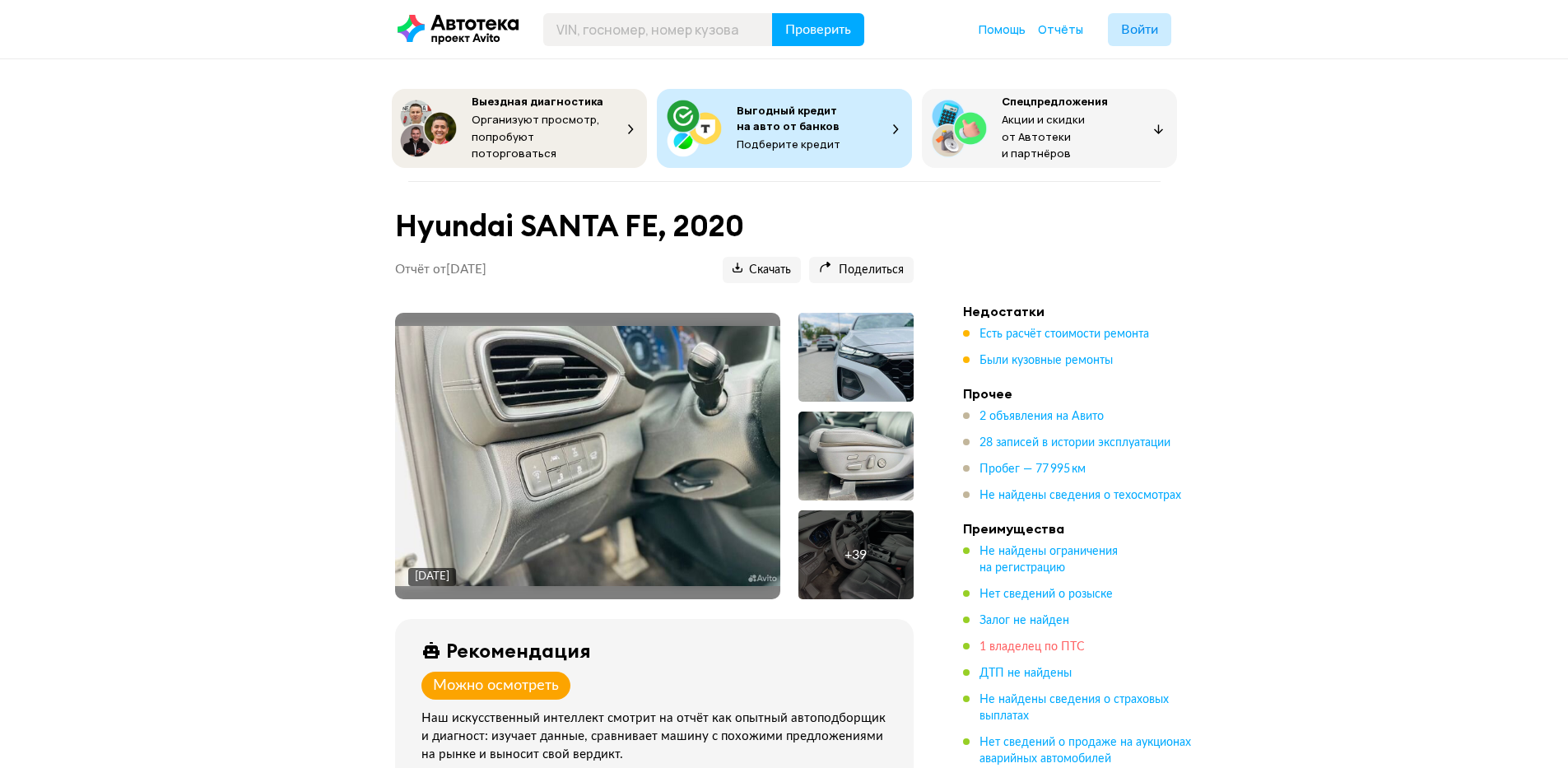
click at [1032, 642] on span "1 владелец по ПТС" at bounding box center [1032, 647] width 105 height 11
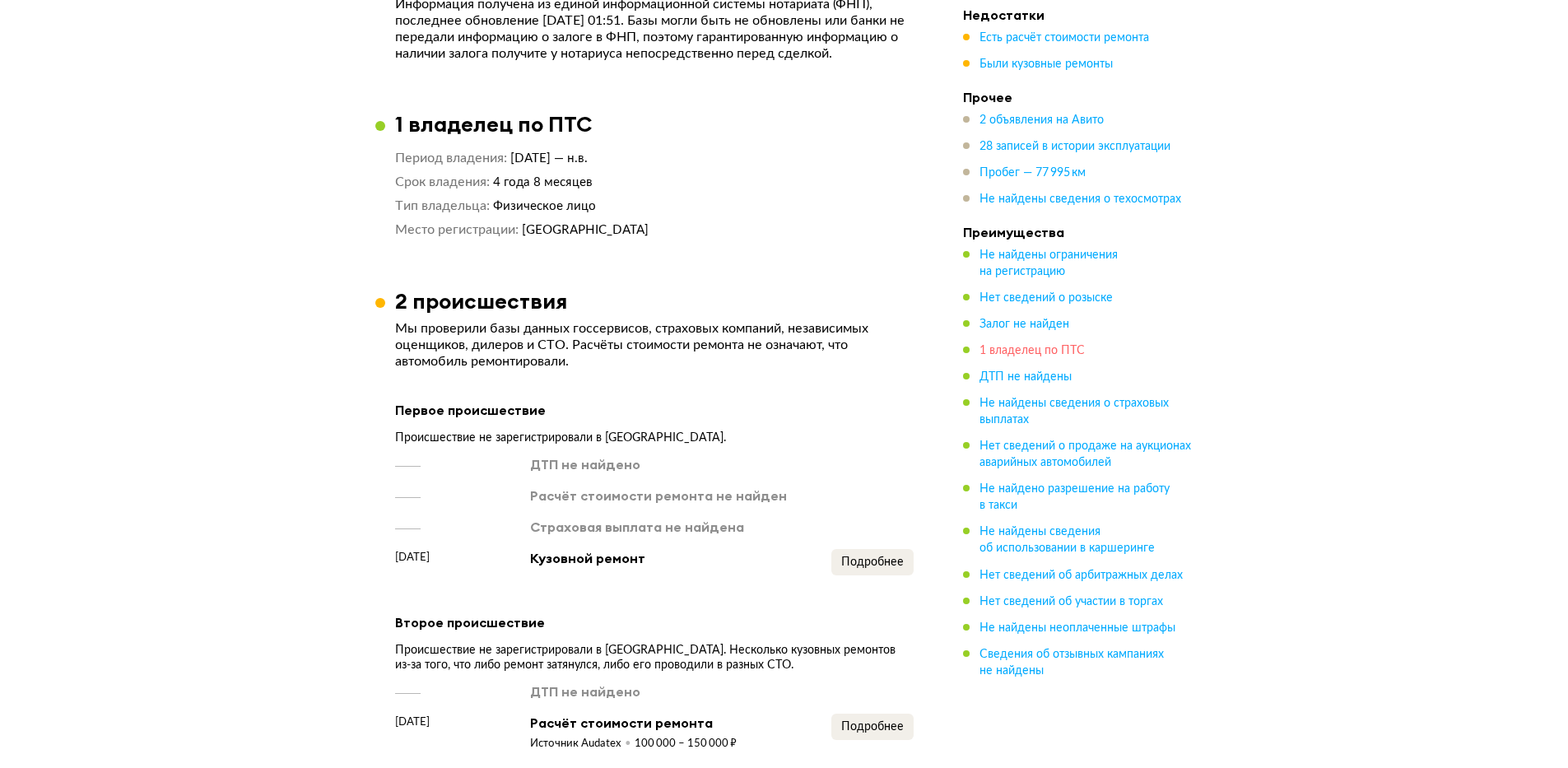
scroll to position [1430, 0]
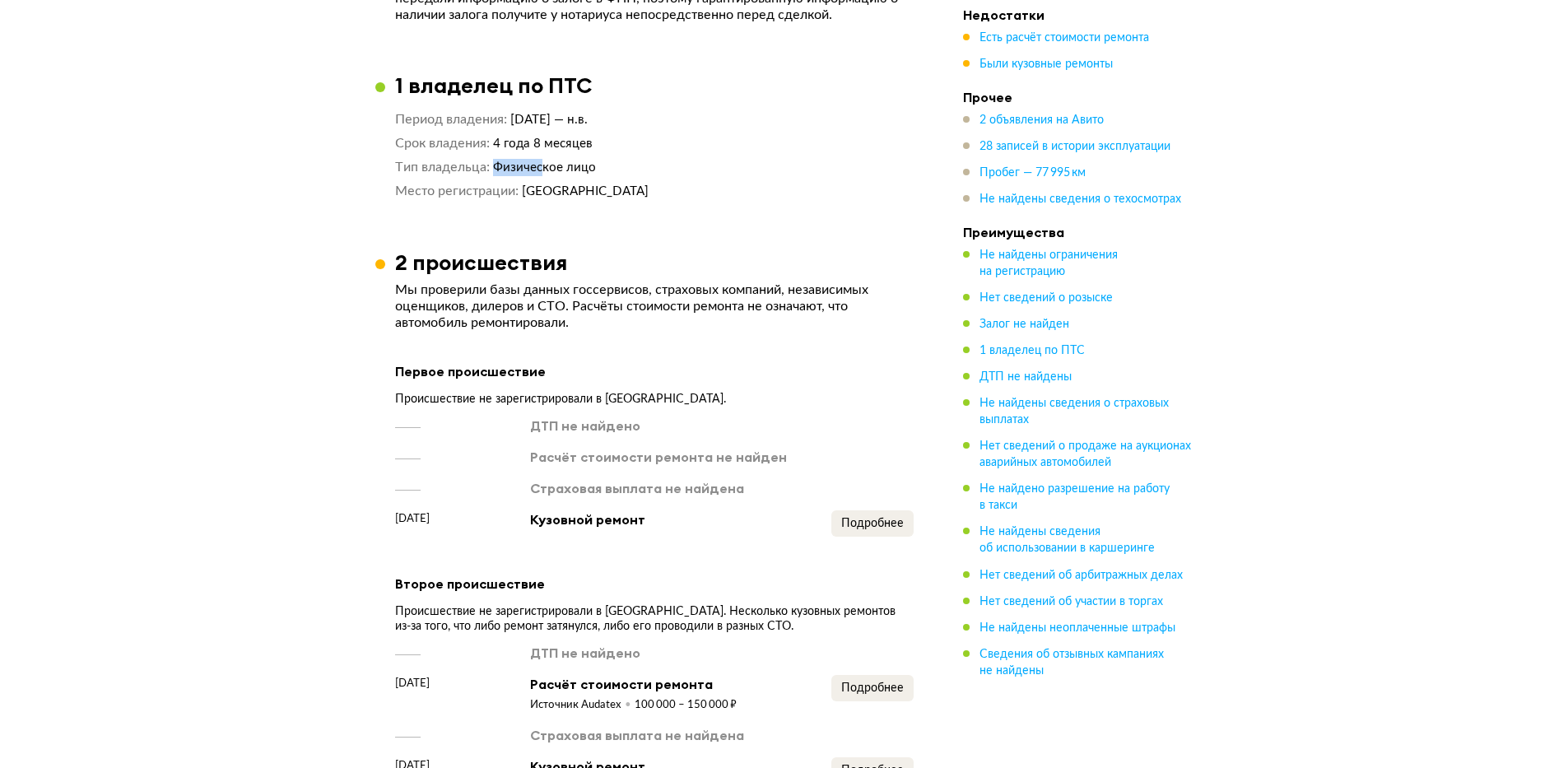
drag, startPoint x: 496, startPoint y: 181, endPoint x: 670, endPoint y: 162, distance: 175.0
click at [652, 167] on div "Период владения [DATE] — н.в. Срок владения 4 года 8 месяцев Тип владельца Физи…" at bounding box center [654, 156] width 519 height 89
click at [673, 163] on div "Период владения [DATE] — н.в. Срок владения 4 года 8 месяцев Тип владельца Физи…" at bounding box center [654, 156] width 519 height 89
drag, startPoint x: 634, startPoint y: 187, endPoint x: 498, endPoint y: 171, distance: 136.9
click at [498, 171] on div "Период владения [DATE] — н.в. Срок владения 4 года 8 месяцев Тип владельца Физи…" at bounding box center [654, 156] width 519 height 89
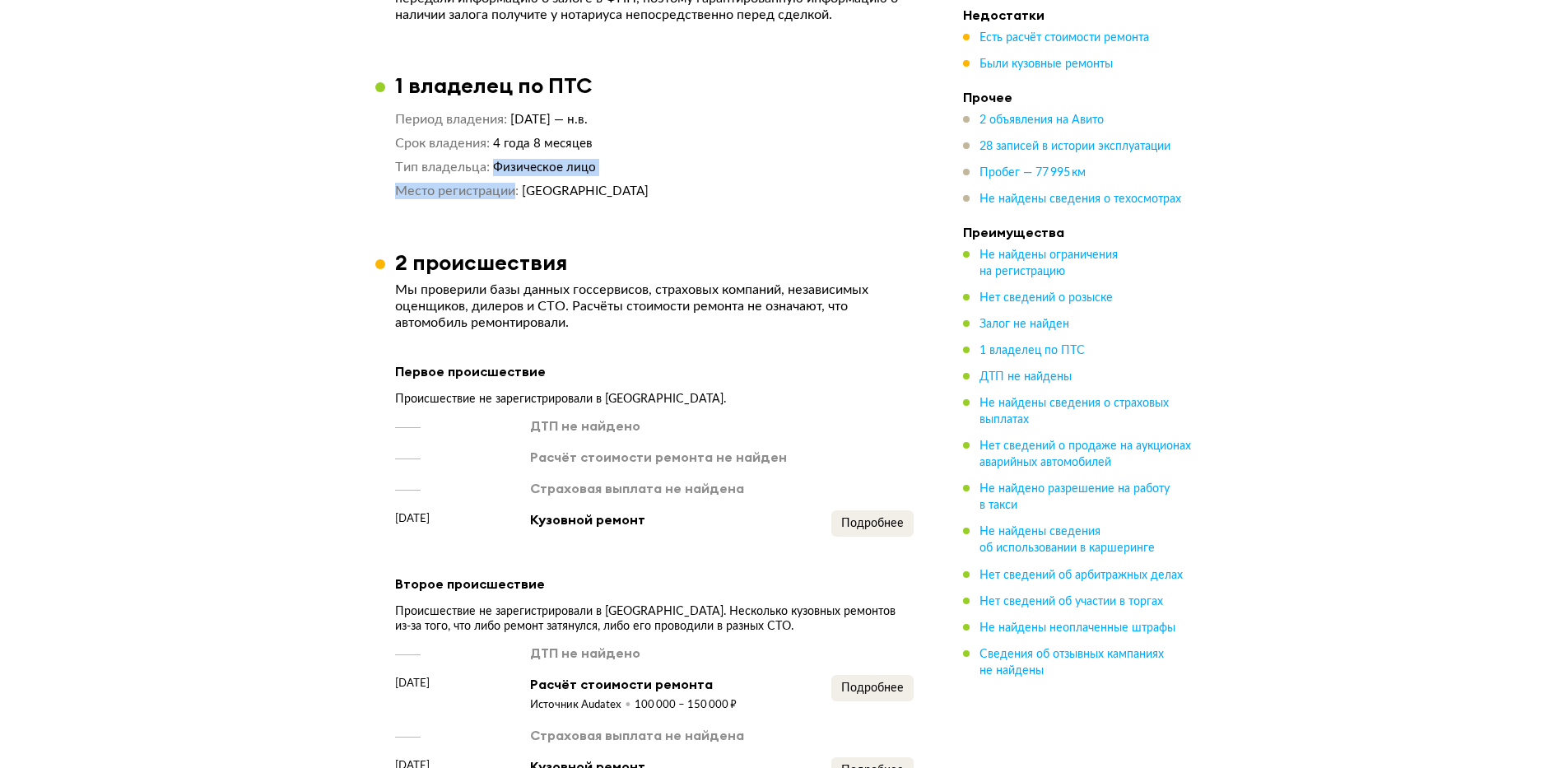
click at [498, 171] on span "Физическое лицо" at bounding box center [544, 168] width 102 height 12
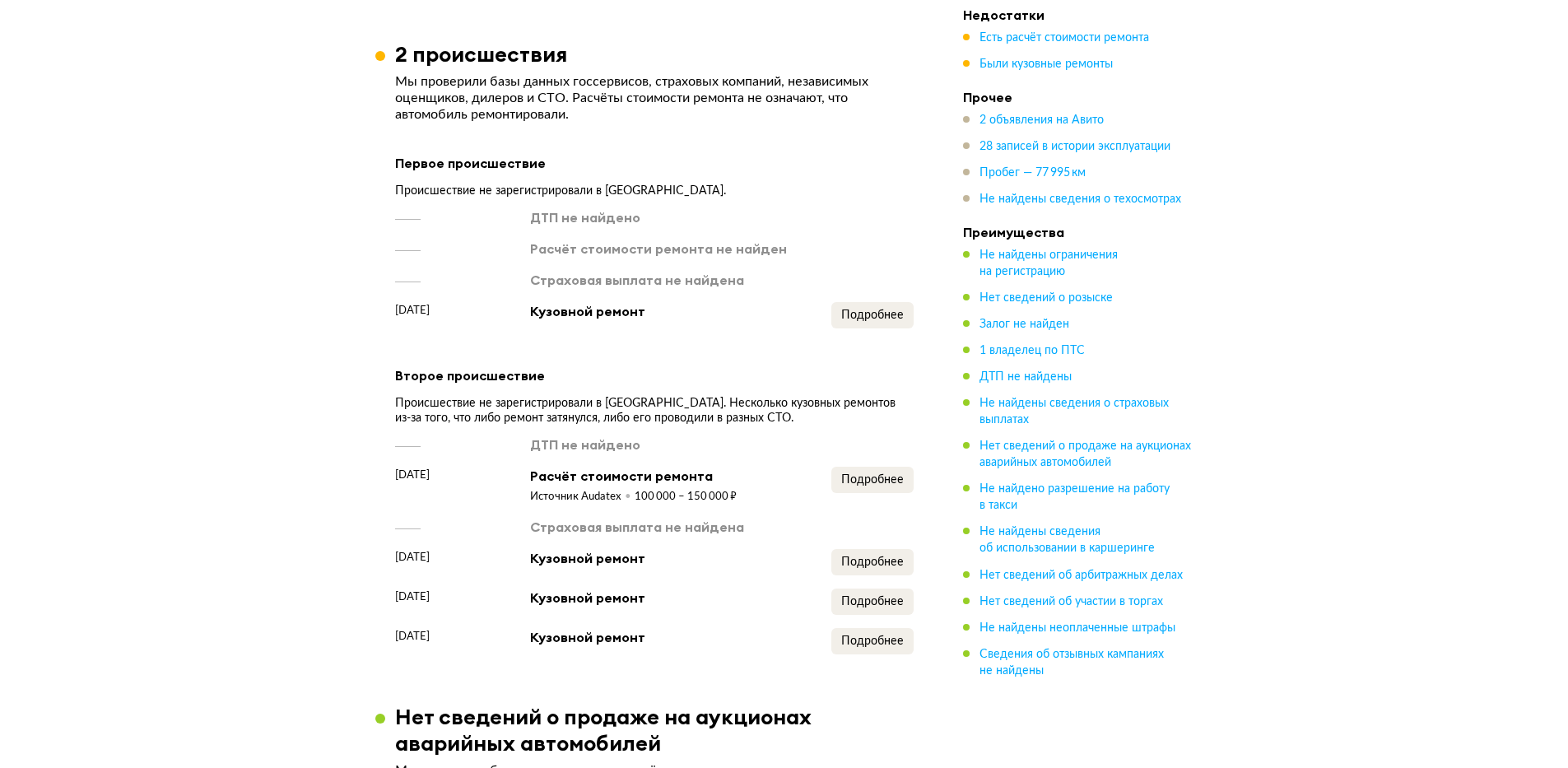
scroll to position [1680, 0]
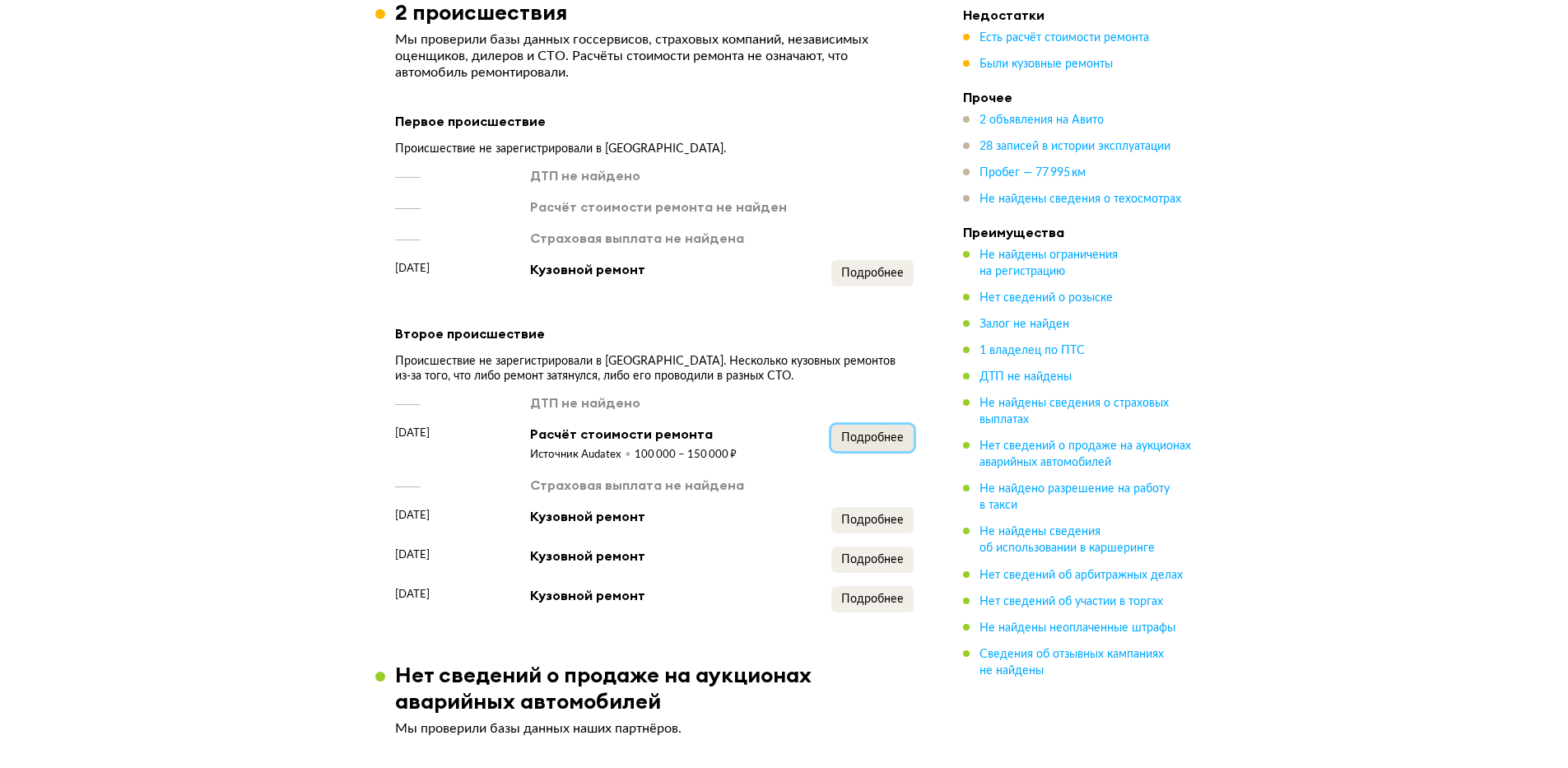
click at [879, 444] on span "Подробнее" at bounding box center [872, 437] width 63 height 11
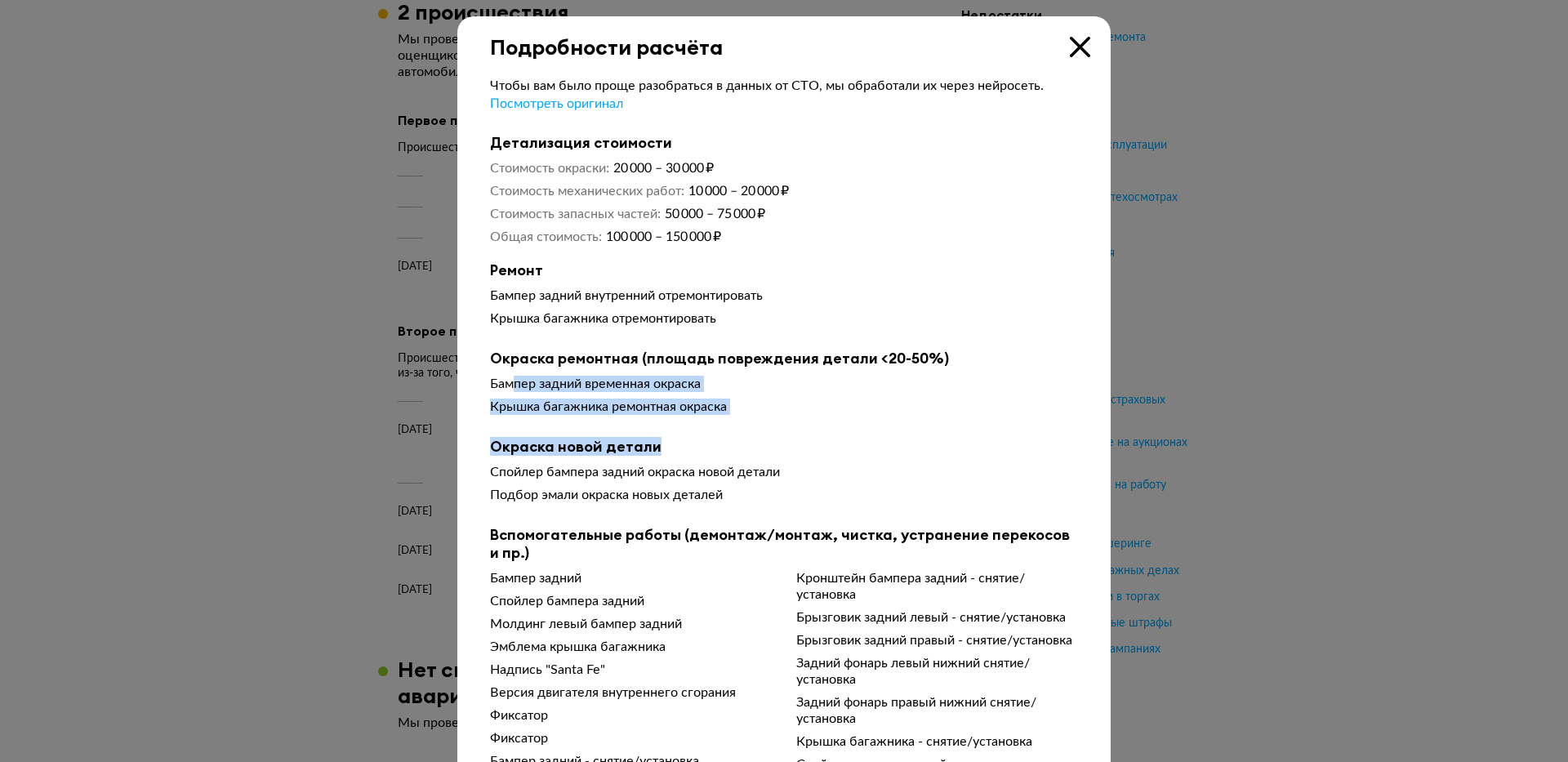
drag, startPoint x: 734, startPoint y: 439, endPoint x: 508, endPoint y: 381, distance: 233.3
click at [508, 381] on div "Чтобы вам было проще разобраться в данных от СТО, мы обработали их через нейрос…" at bounding box center [784, 527] width 588 height 898
click at [508, 381] on div "Бампер задний временная окраска" at bounding box center [784, 384] width 588 height 17
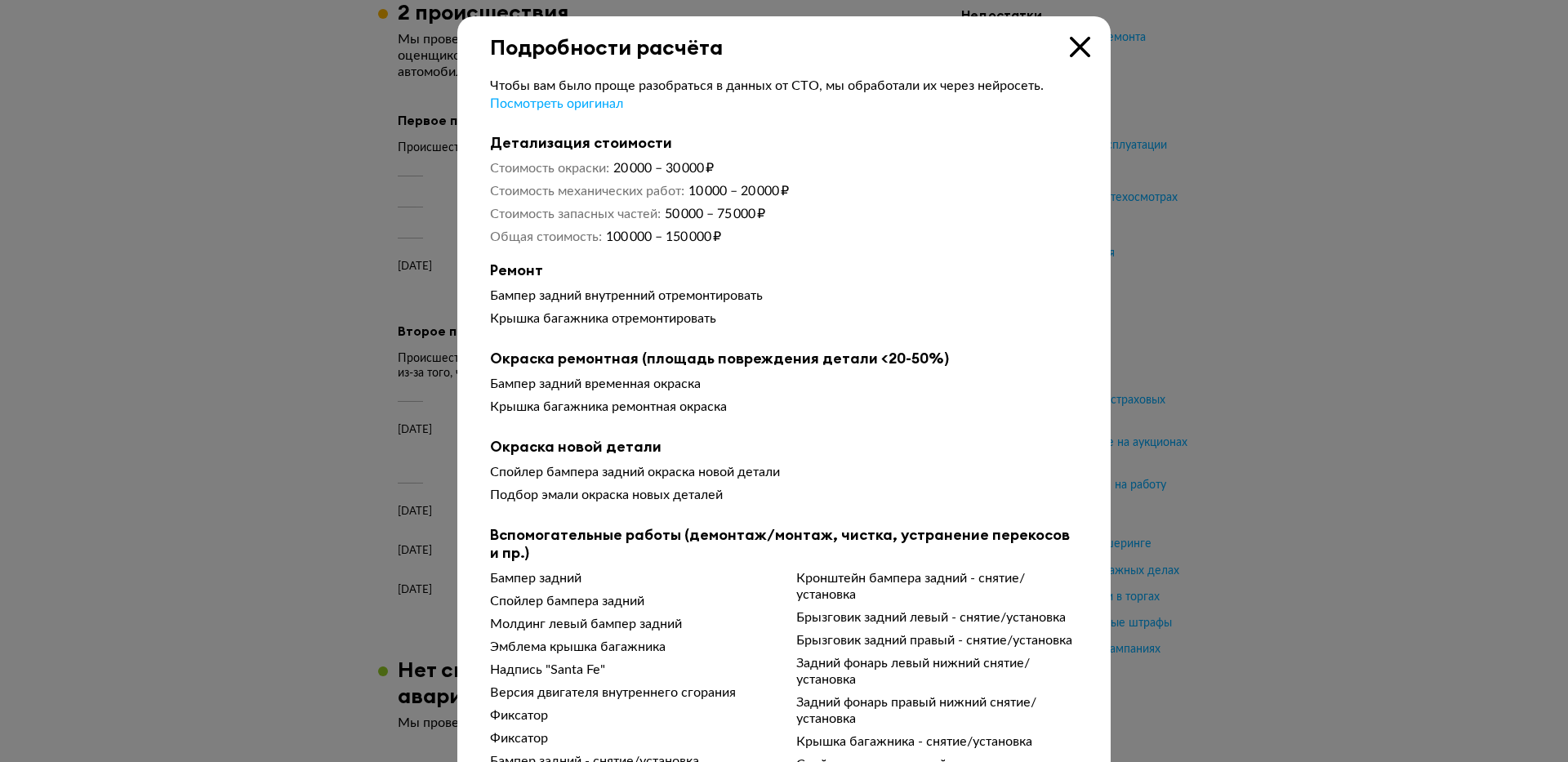
click at [1079, 39] on icon at bounding box center [1080, 46] width 20 height 20
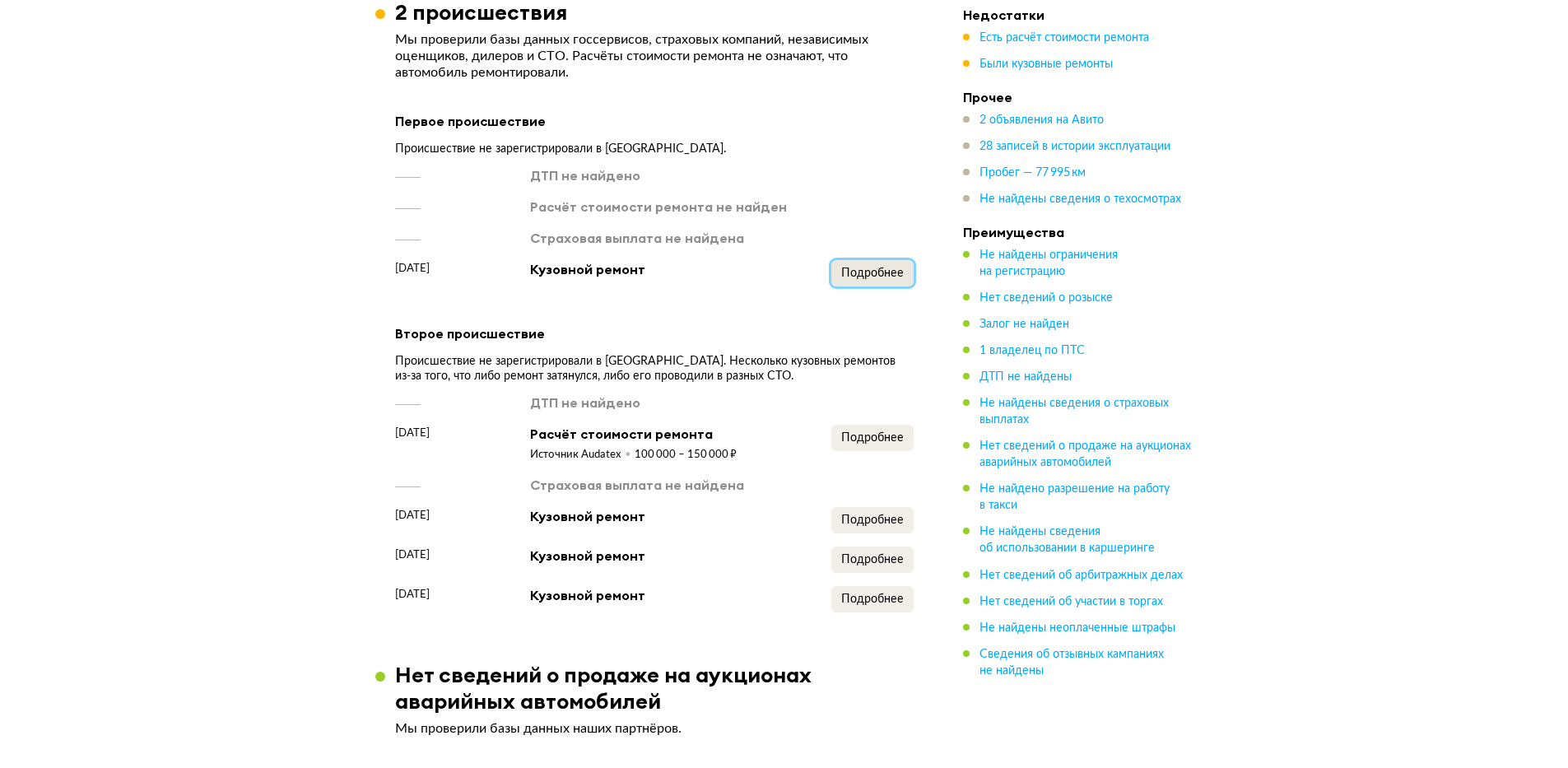
click at [870, 276] on button "Подробнее" at bounding box center [872, 273] width 82 height 27
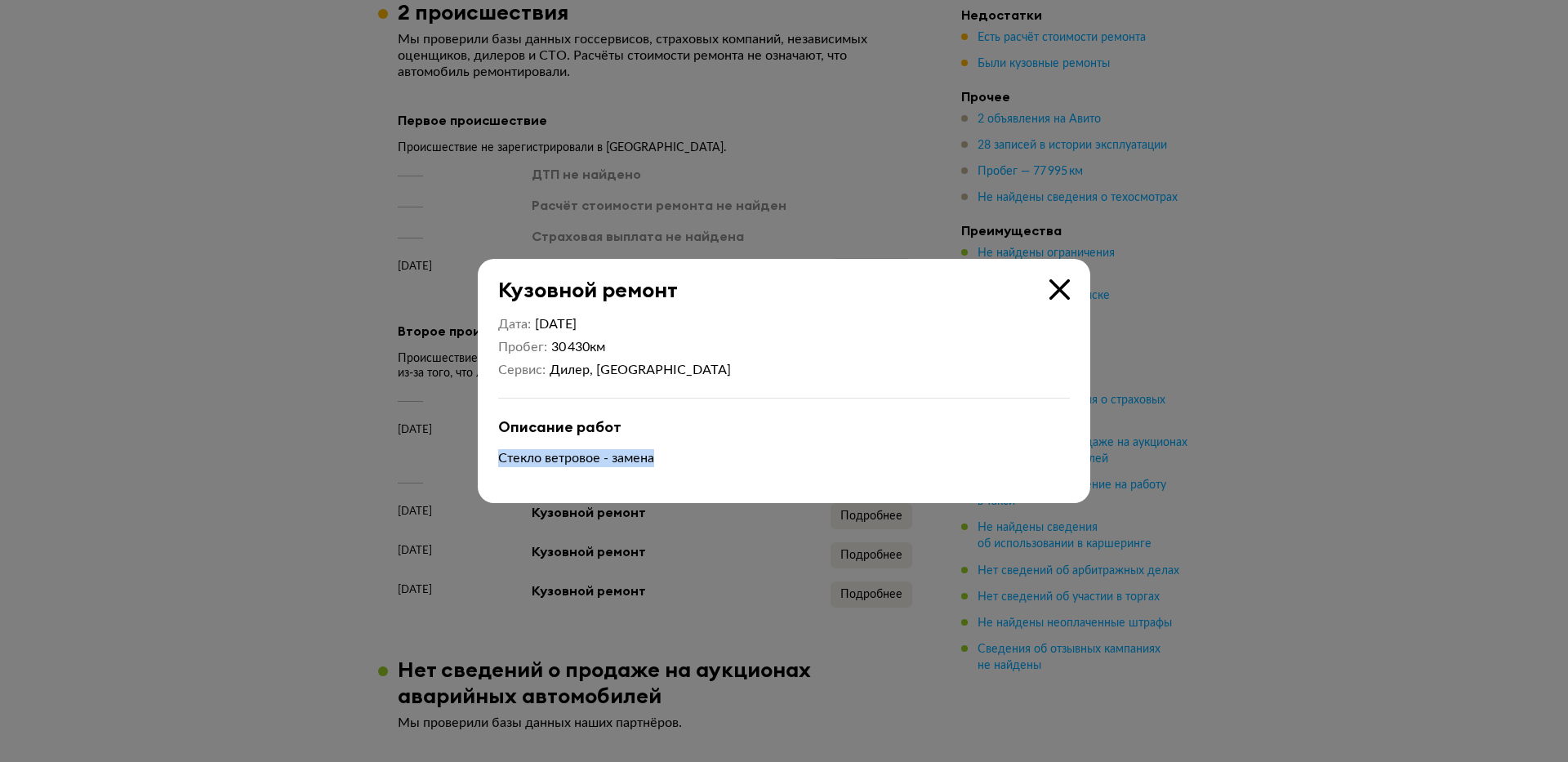
drag, startPoint x: 648, startPoint y: 458, endPoint x: 496, endPoint y: 459, distance: 152.0
click at [496, 459] on div "Дата [DATE] Пробег 30 430 км Сервис Дилер, [GEOGRAPHIC_DATA] Описание работ Сте…" at bounding box center [784, 403] width 613 height 200
click at [1057, 288] on icon at bounding box center [1059, 289] width 20 height 20
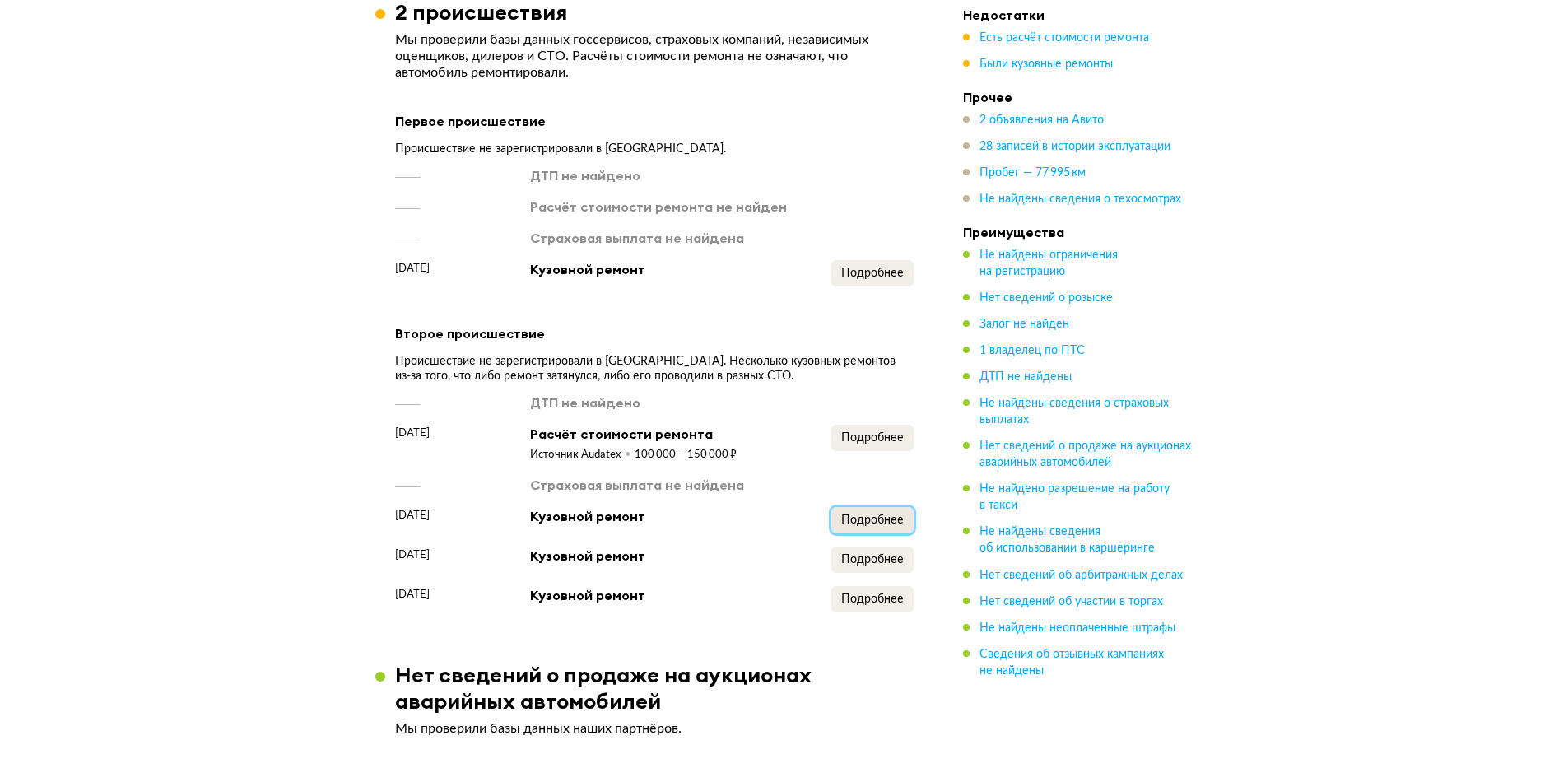
click at [867, 526] on span "Подробнее" at bounding box center [872, 520] width 63 height 11
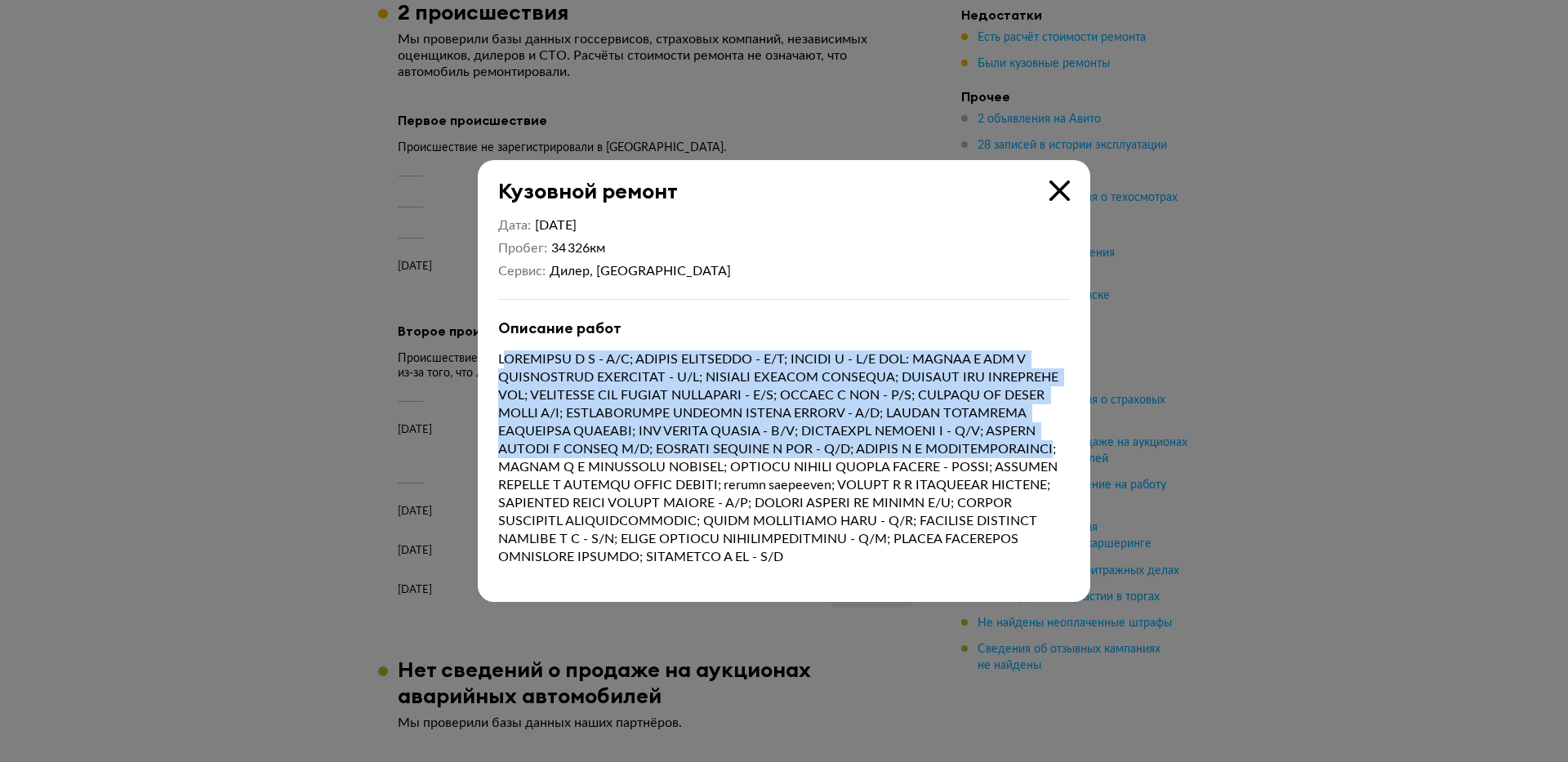
drag, startPoint x: 503, startPoint y: 333, endPoint x: 942, endPoint y: 451, distance: 454.6
click at [942, 451] on p at bounding box center [784, 459] width 571 height 216
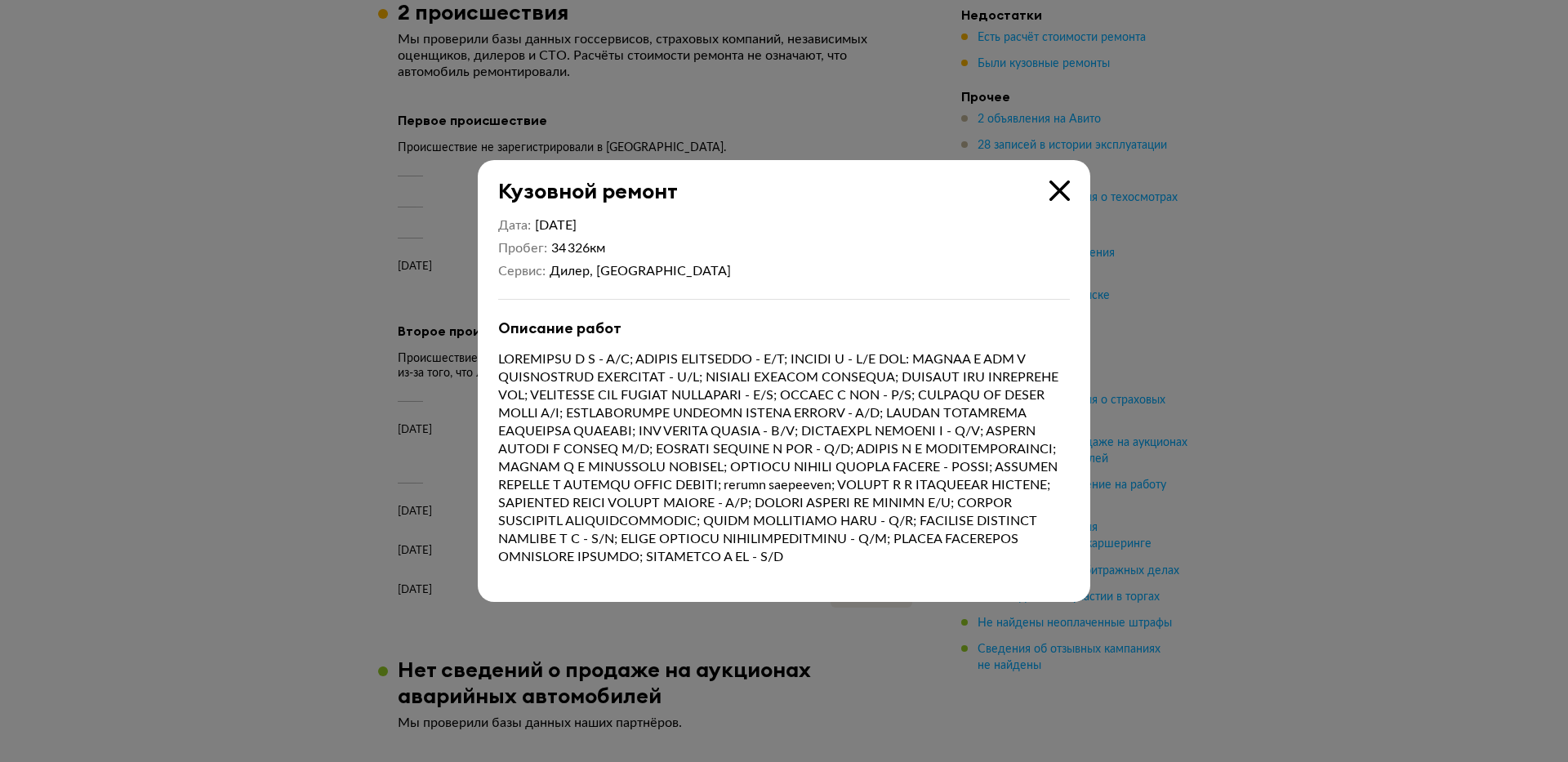
click at [944, 477] on p at bounding box center [784, 459] width 571 height 216
click at [1062, 181] on icon at bounding box center [1059, 190] width 20 height 20
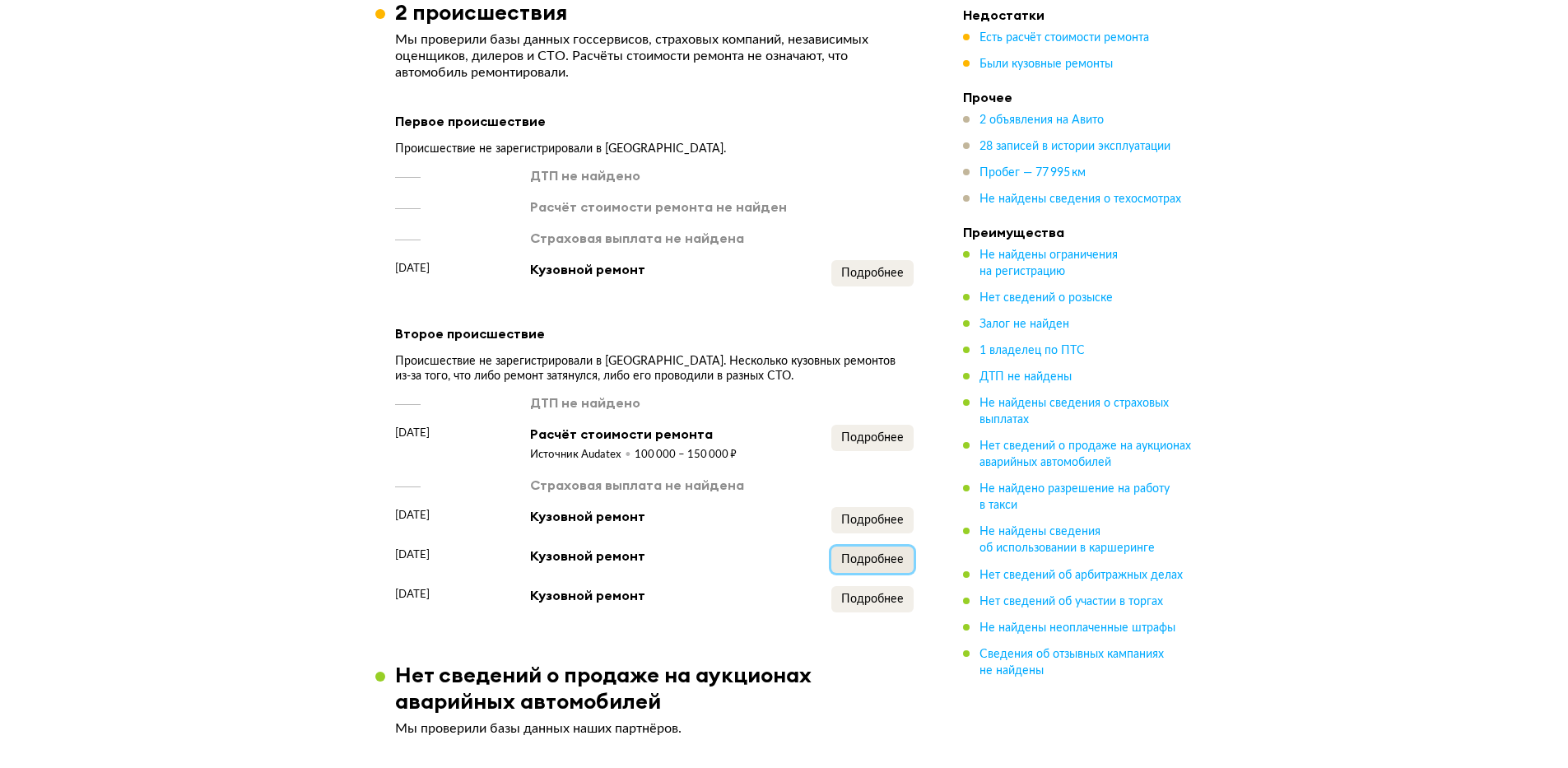
click at [876, 566] on span "Подробнее" at bounding box center [872, 559] width 63 height 11
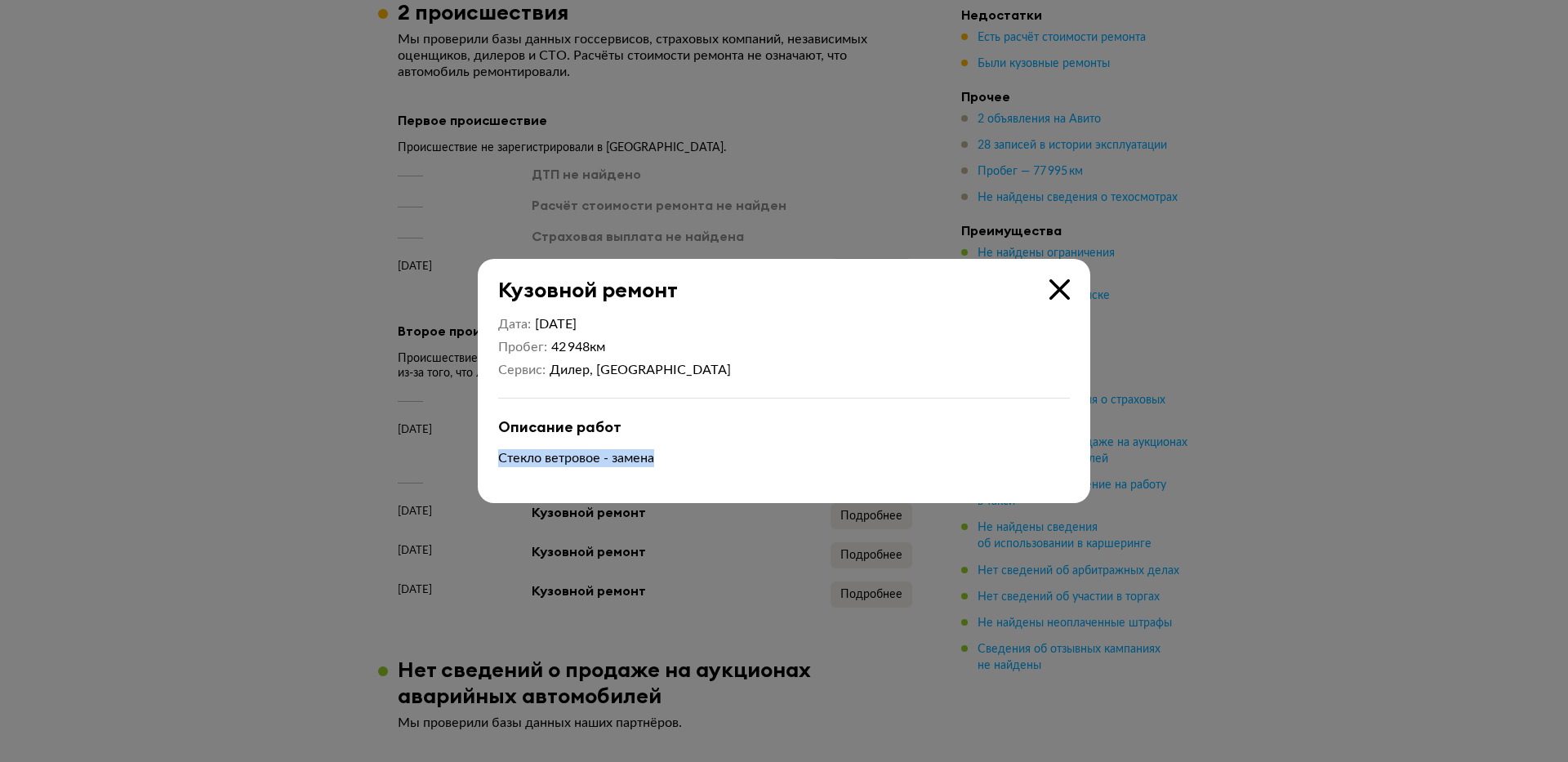
drag, startPoint x: 502, startPoint y: 457, endPoint x: 734, endPoint y: 456, distance: 232.0
click at [734, 456] on p "Стекло ветровое - замена" at bounding box center [784, 459] width 571 height 18
click at [1061, 287] on icon at bounding box center [1059, 289] width 20 height 20
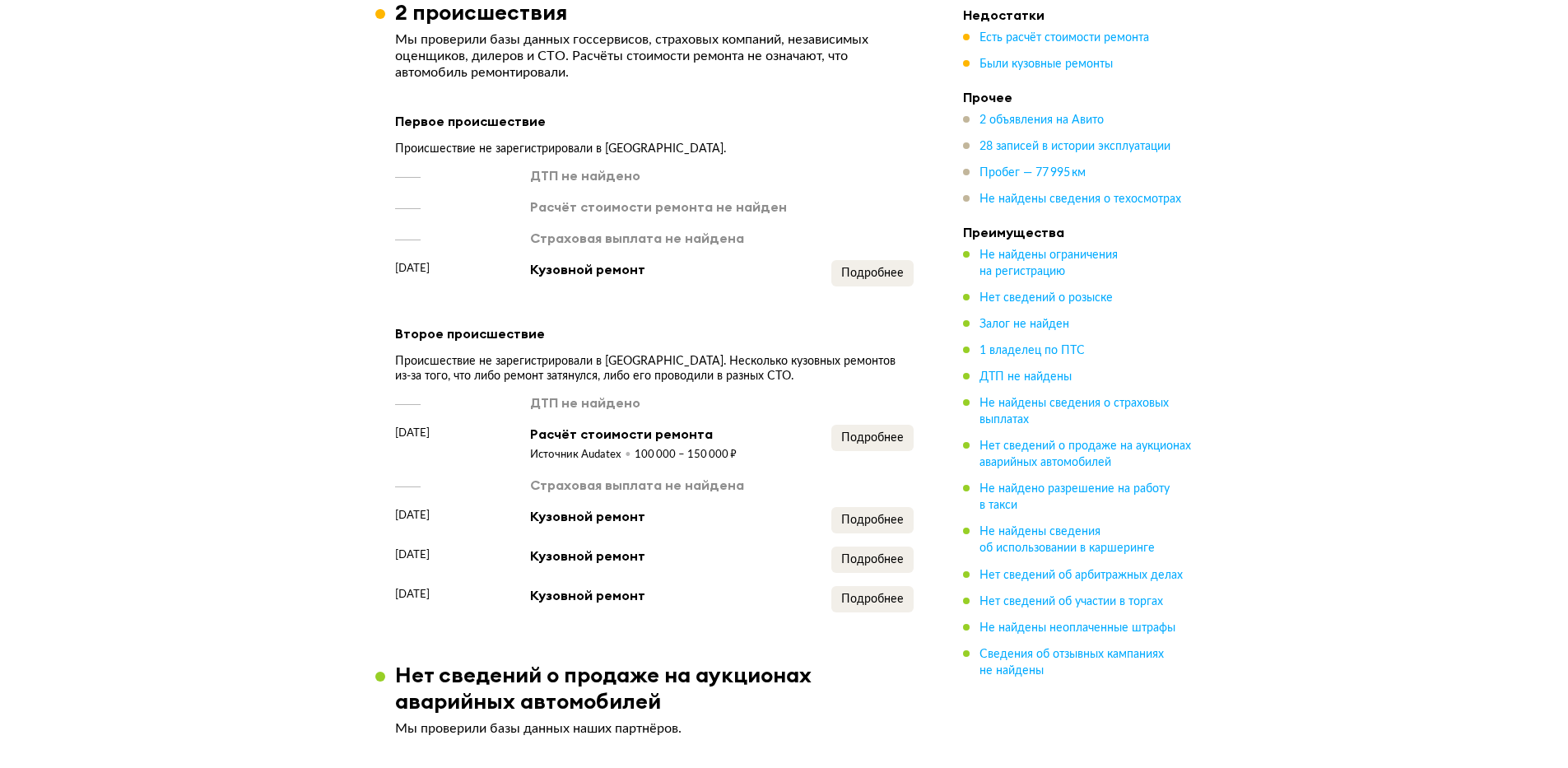
click at [866, 262] on div "ДТП не найдено Расчёт стоимости ремонта не найден Страховая выплата не найдена …" at bounding box center [654, 226] width 519 height 120
click at [869, 279] on span "Подробнее" at bounding box center [872, 273] width 63 height 11
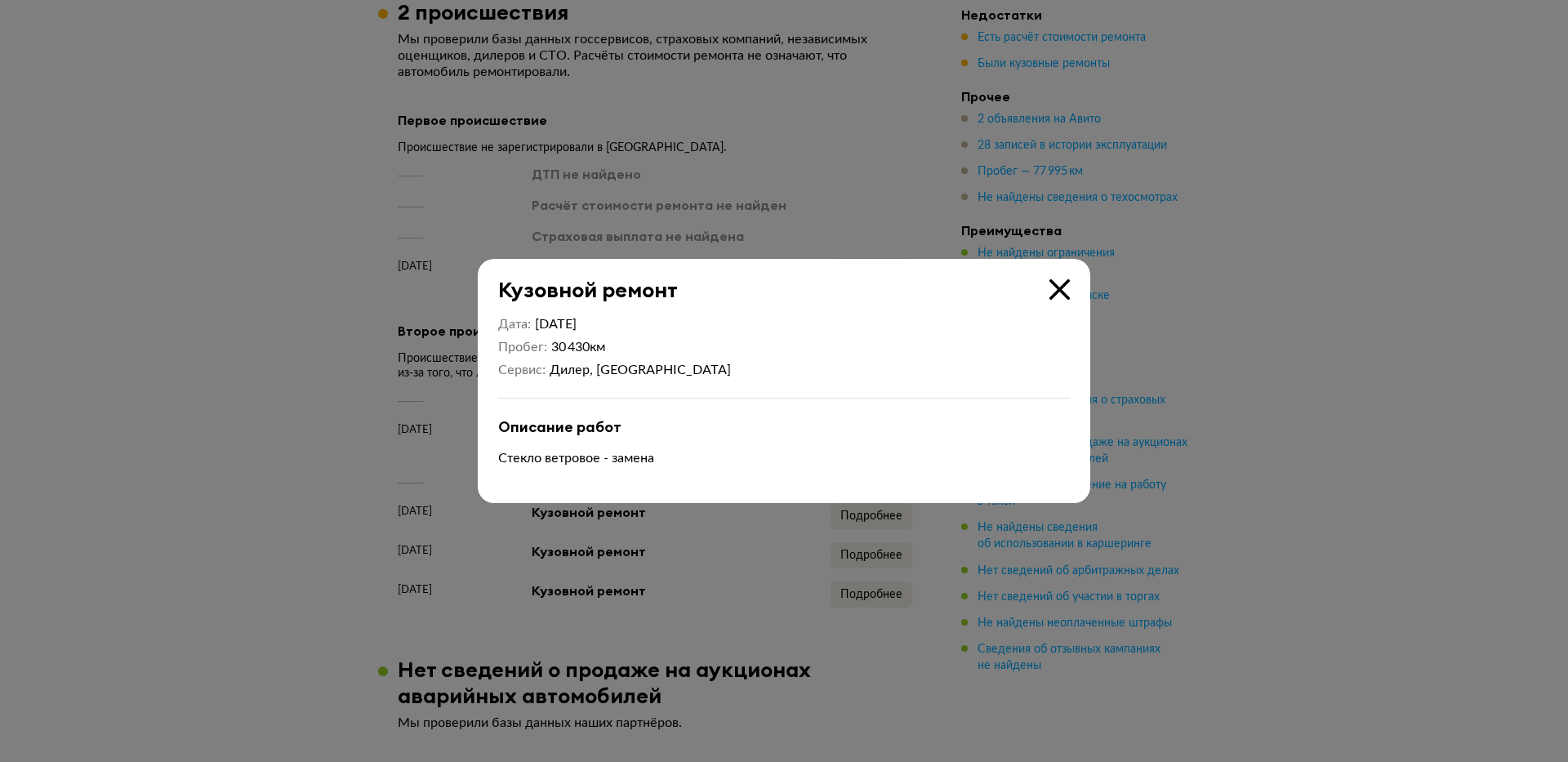
click at [1053, 286] on icon at bounding box center [1059, 289] width 20 height 20
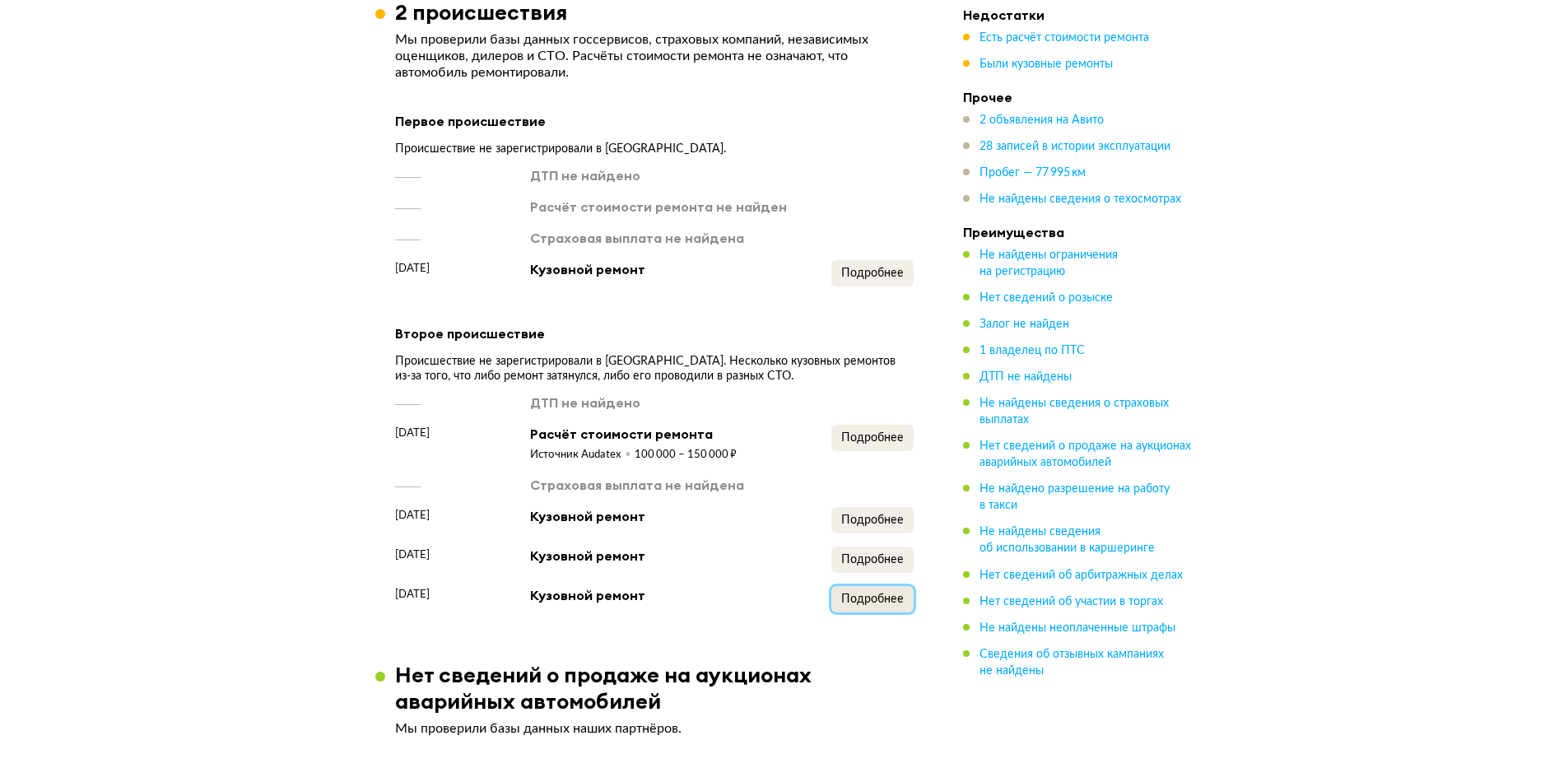
click at [871, 612] on button "Подробнее" at bounding box center [872, 599] width 82 height 27
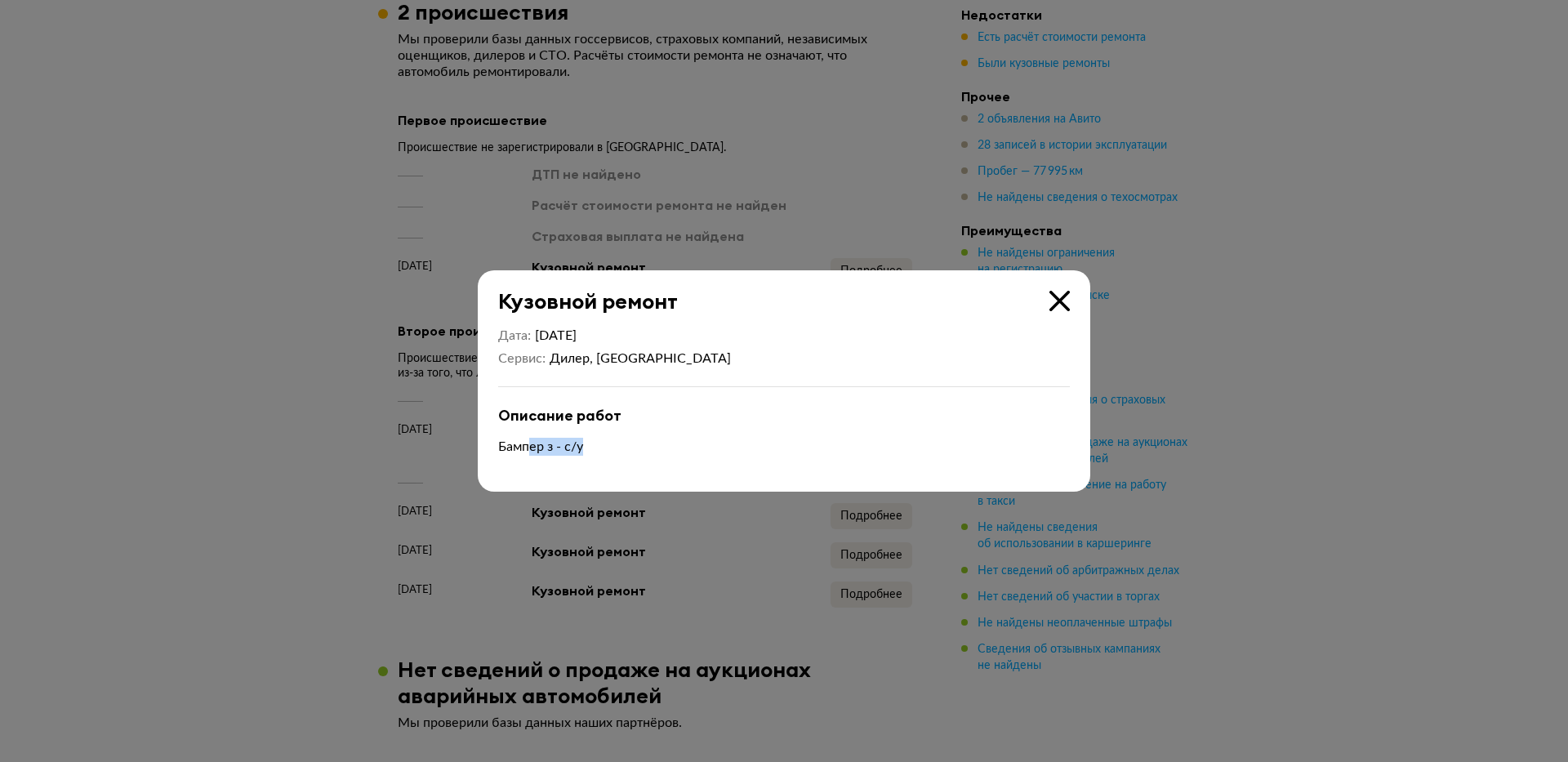
drag, startPoint x: 532, startPoint y: 450, endPoint x: 660, endPoint y: 446, distance: 128.1
click at [660, 446] on p "Бампер з - с/у" at bounding box center [784, 446] width 571 height 18
click at [1060, 299] on icon at bounding box center [1059, 301] width 20 height 20
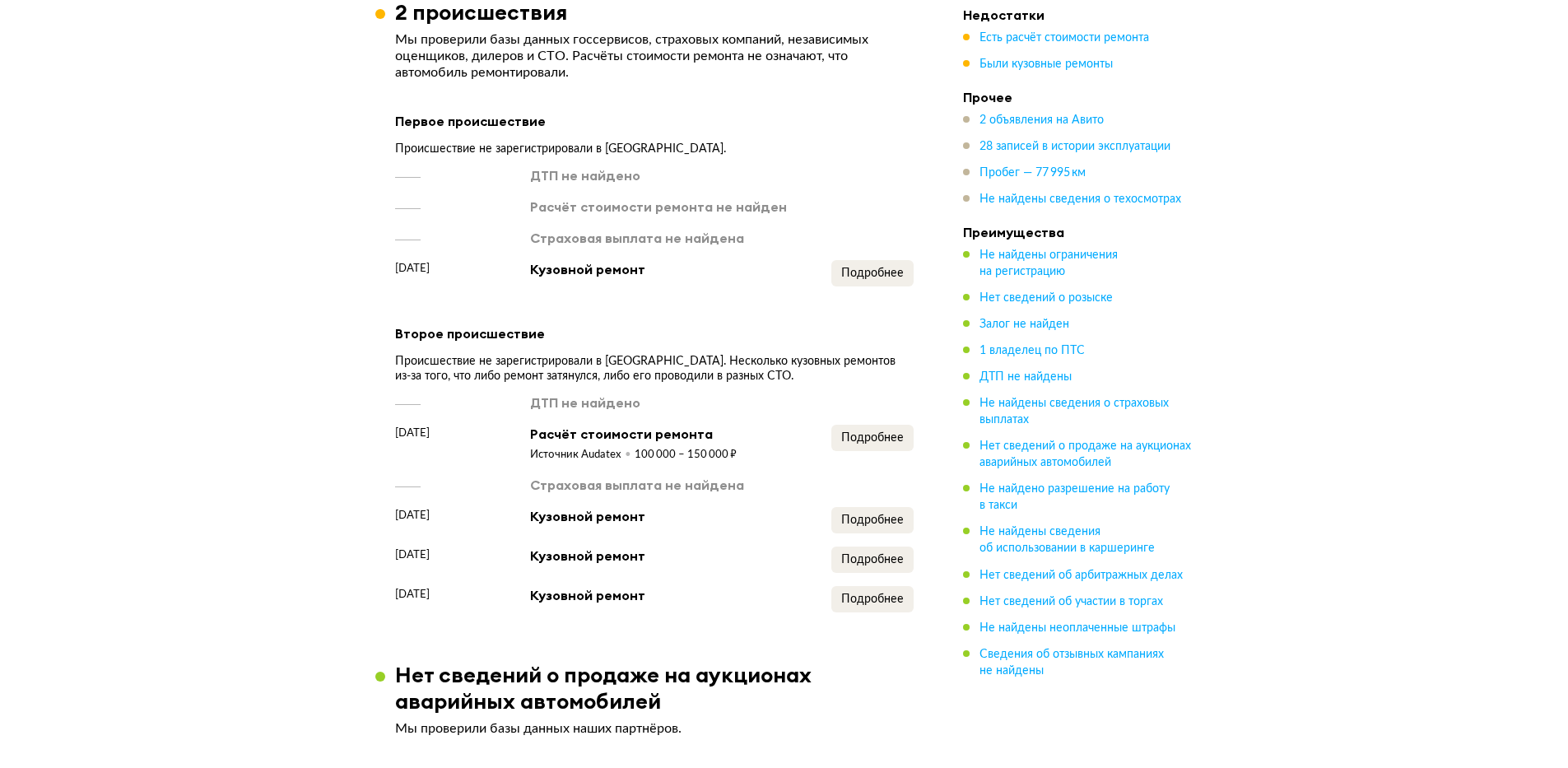
drag, startPoint x: 437, startPoint y: 271, endPoint x: 506, endPoint y: 270, distance: 69.0
click at [506, 270] on div "ДТП не найдено Расчёт стоимости ремонта не найден Страховая выплата не найдена …" at bounding box center [654, 226] width 519 height 120
drag, startPoint x: 491, startPoint y: 287, endPoint x: 400, endPoint y: 283, distance: 91.1
click at [400, 283] on div "[DATE]" at bounding box center [449, 273] width 109 height 27
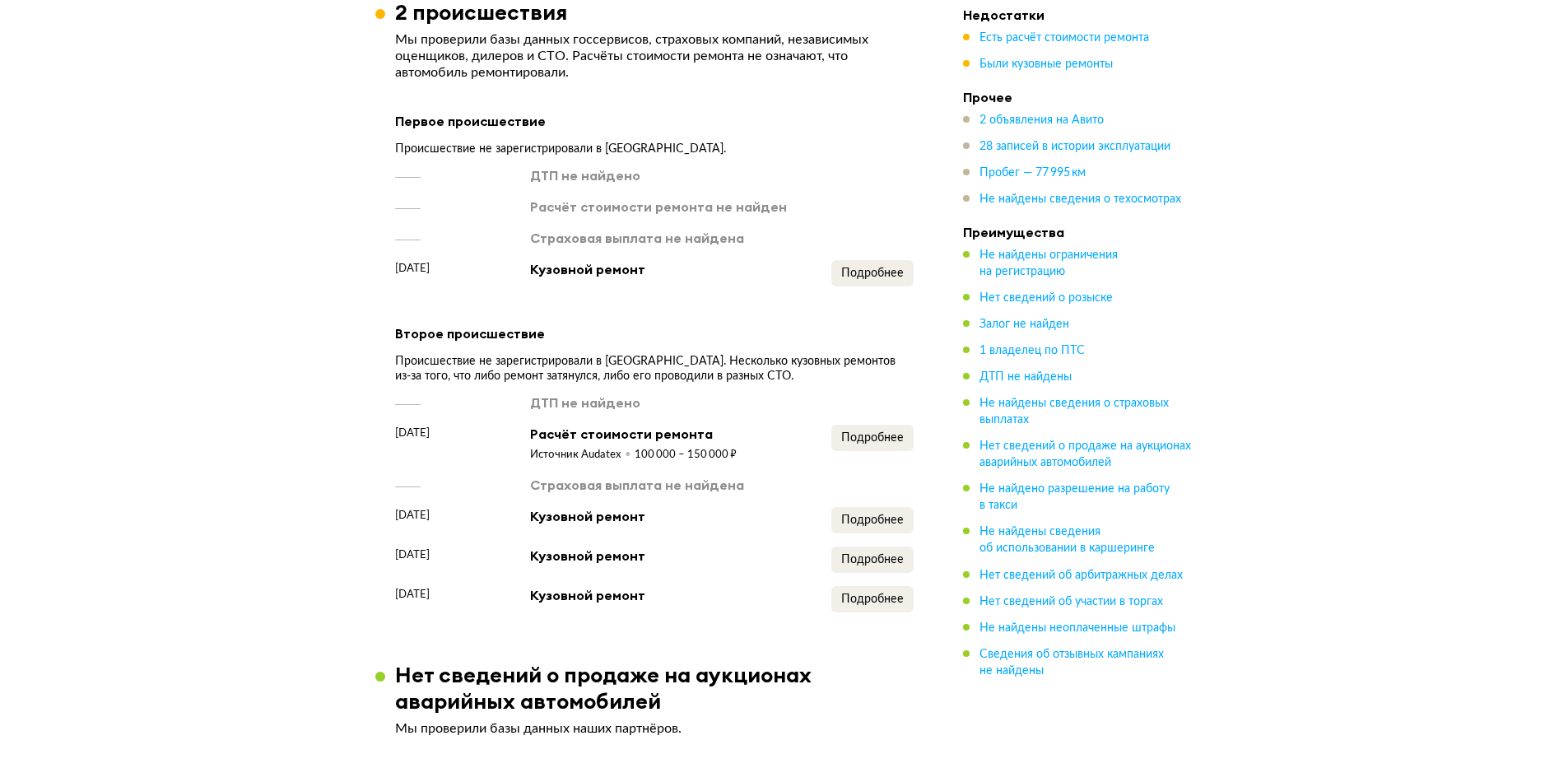
click at [400, 277] on span "[DATE]" at bounding box center [412, 268] width 34 height 17
drag, startPoint x: 391, startPoint y: 278, endPoint x: 513, endPoint y: 278, distance: 122.0
click at [513, 278] on article "2 происшествия Мы проверили базы данных госсервисов, страховых компаний, незави…" at bounding box center [655, 306] width 558 height 613
click at [493, 279] on div "[DATE]" at bounding box center [449, 273] width 109 height 27
drag, startPoint x: 500, startPoint y: 280, endPoint x: 384, endPoint y: 281, distance: 116.0
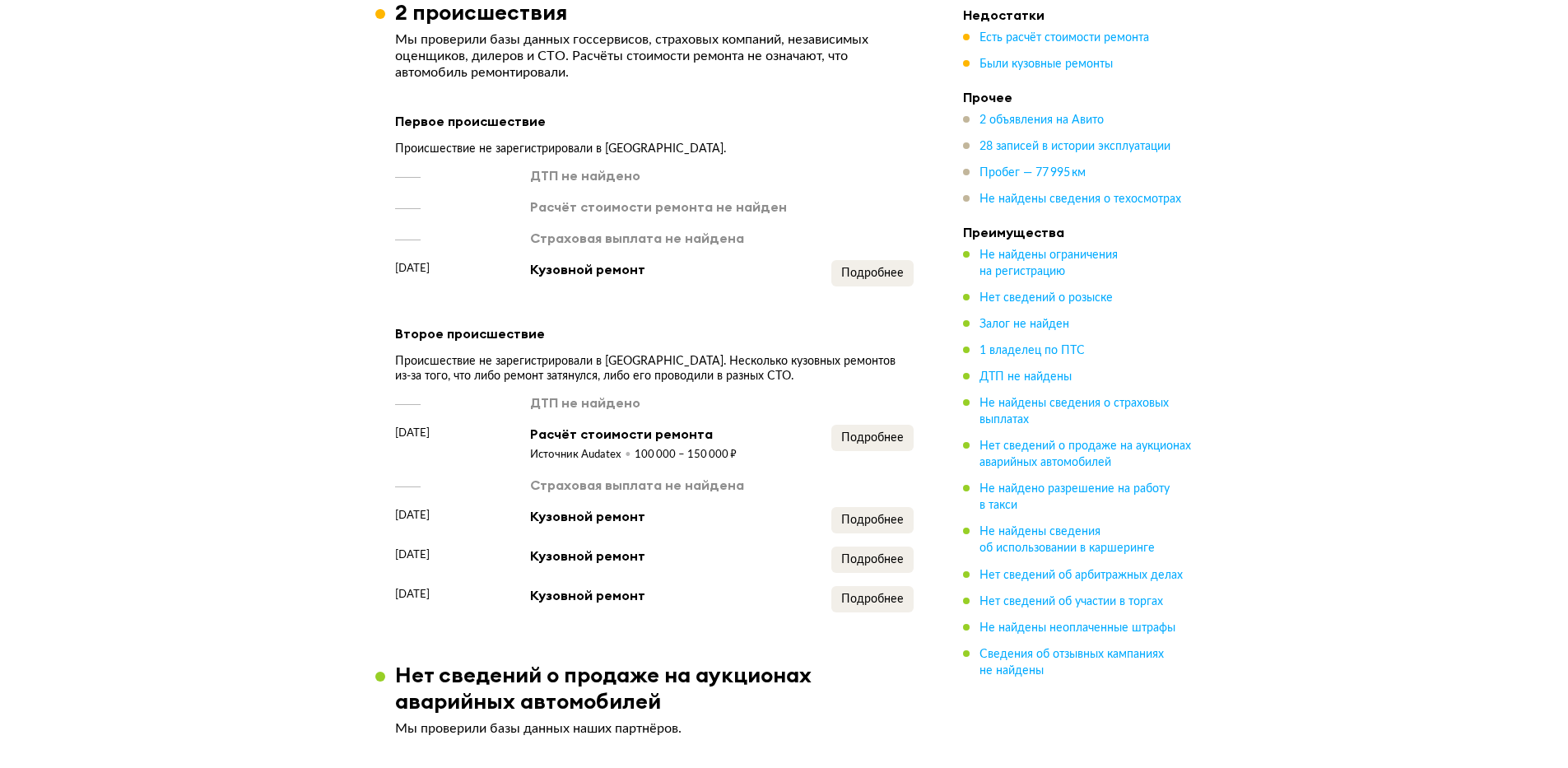
click at [384, 281] on article "2 происшествия Мы проверили базы данных госсервисов, страховых компаний, незави…" at bounding box center [655, 306] width 558 height 613
drag, startPoint x: 384, startPoint y: 281, endPoint x: 502, endPoint y: 278, distance: 118.0
click at [500, 279] on article "2 происшествия Мы проверили базы данных госсервисов, страховых компаний, незави…" at bounding box center [655, 306] width 558 height 613
click at [502, 278] on div "[DATE]" at bounding box center [449, 273] width 109 height 27
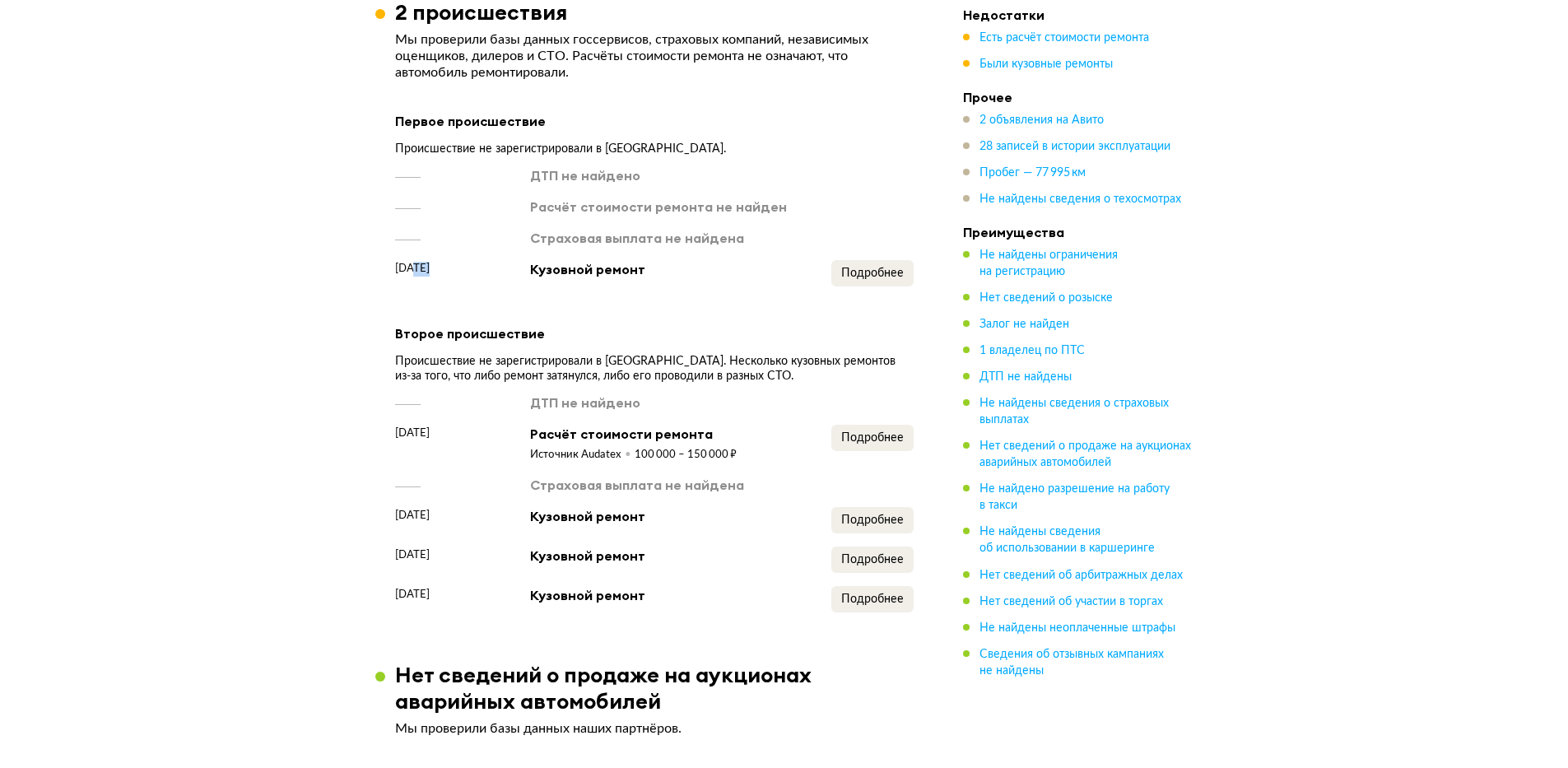
drag, startPoint x: 502, startPoint y: 278, endPoint x: 413, endPoint y: 280, distance: 89.0
click at [413, 280] on div "[DATE]" at bounding box center [449, 273] width 109 height 27
click at [870, 279] on span "Подробнее" at bounding box center [872, 273] width 63 height 11
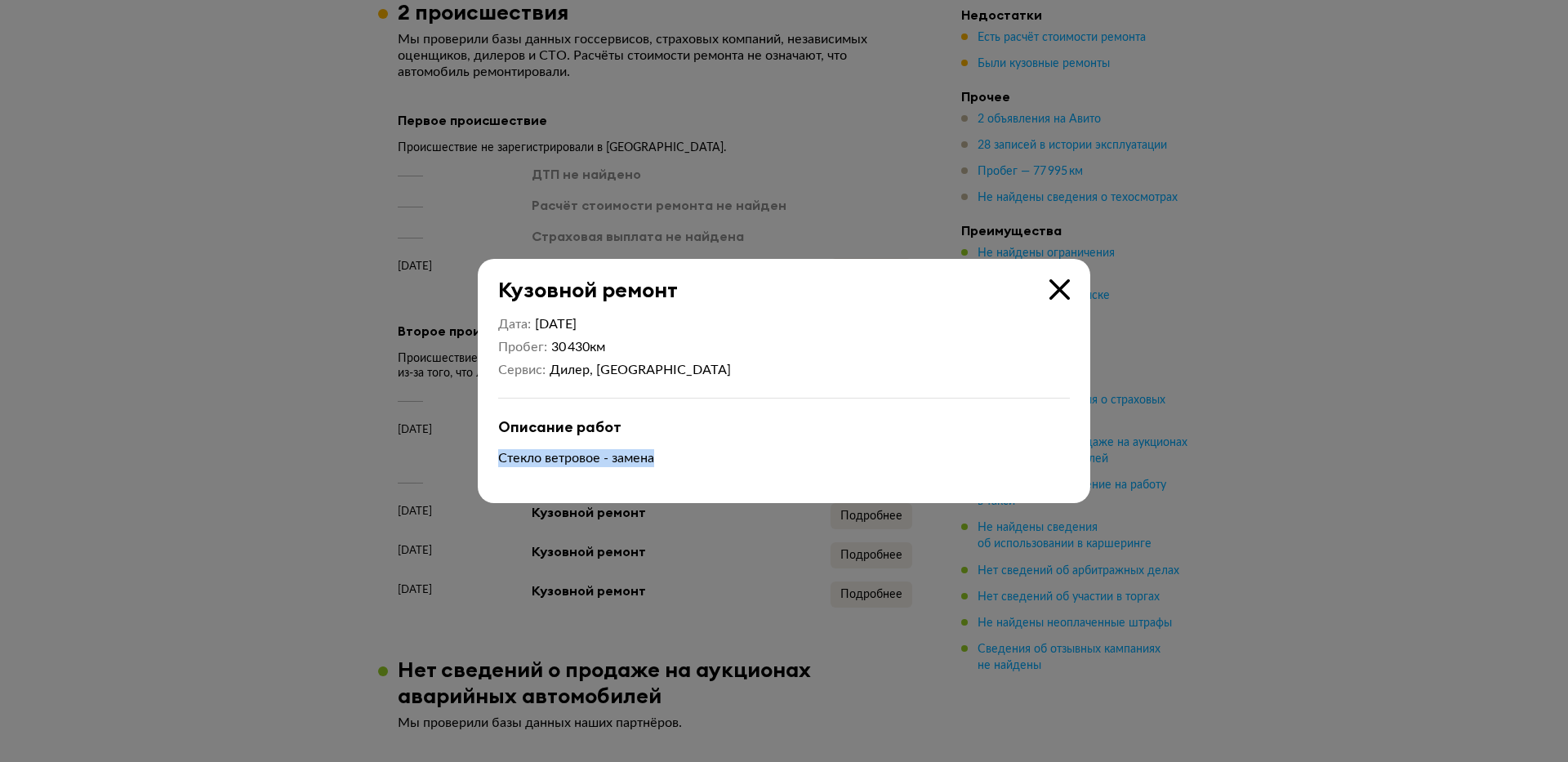
drag, startPoint x: 495, startPoint y: 456, endPoint x: 721, endPoint y: 462, distance: 226.1
click at [721, 462] on div "Дата [DATE] Пробег 30 430 км Сервис Дилер, [GEOGRAPHIC_DATA] Описание работ Сте…" at bounding box center [784, 403] width 613 height 200
drag, startPoint x: 570, startPoint y: 343, endPoint x: 564, endPoint y: 354, distance: 12.5
click at [565, 346] on div "30 430 км" at bounding box center [641, 347] width 180 height 17
drag, startPoint x: 550, startPoint y: 349, endPoint x: 642, endPoint y: 353, distance: 92.1
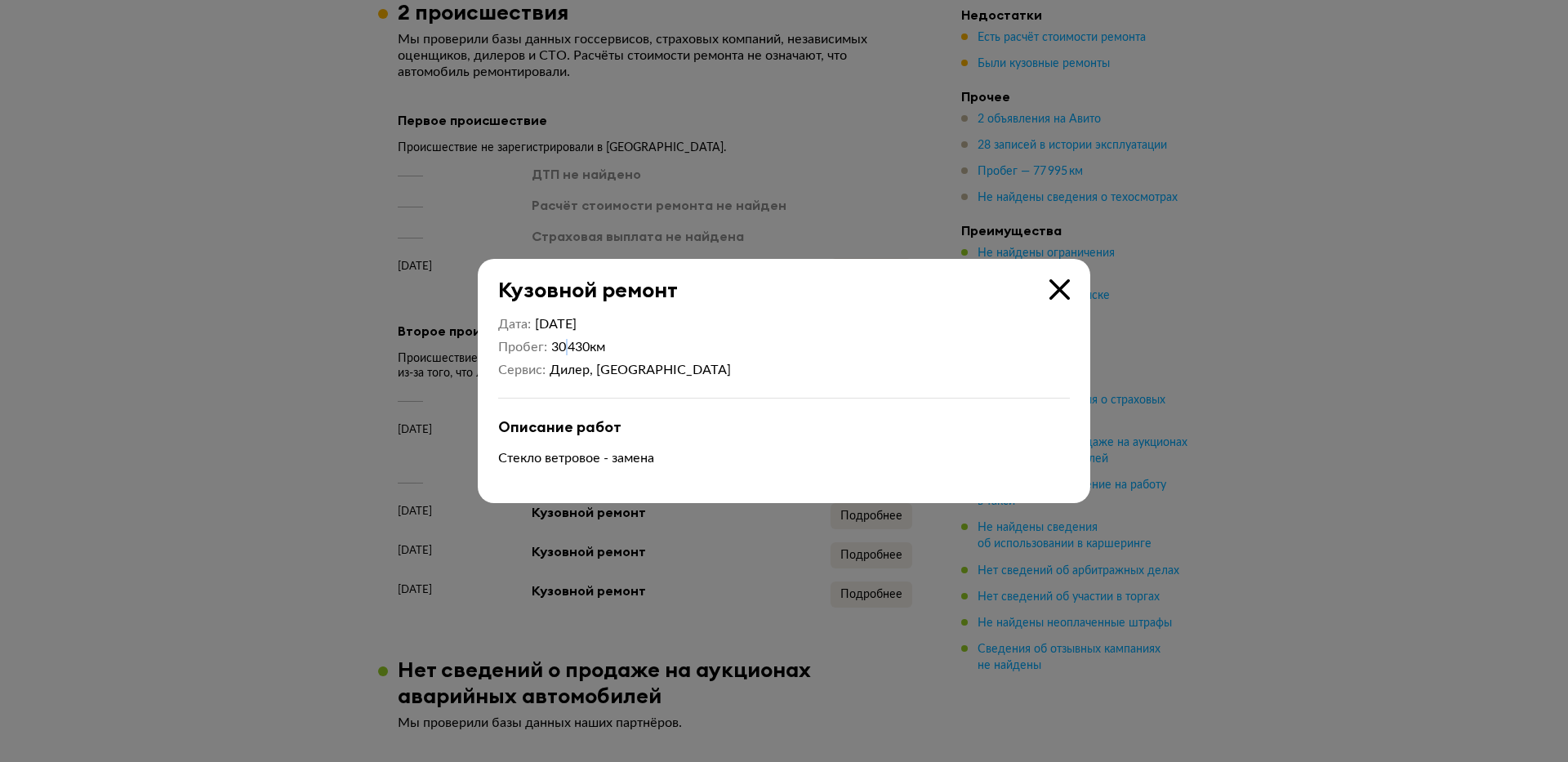
click at [642, 353] on div "30 430 км" at bounding box center [641, 347] width 180 height 17
click at [1054, 295] on icon at bounding box center [1059, 289] width 20 height 20
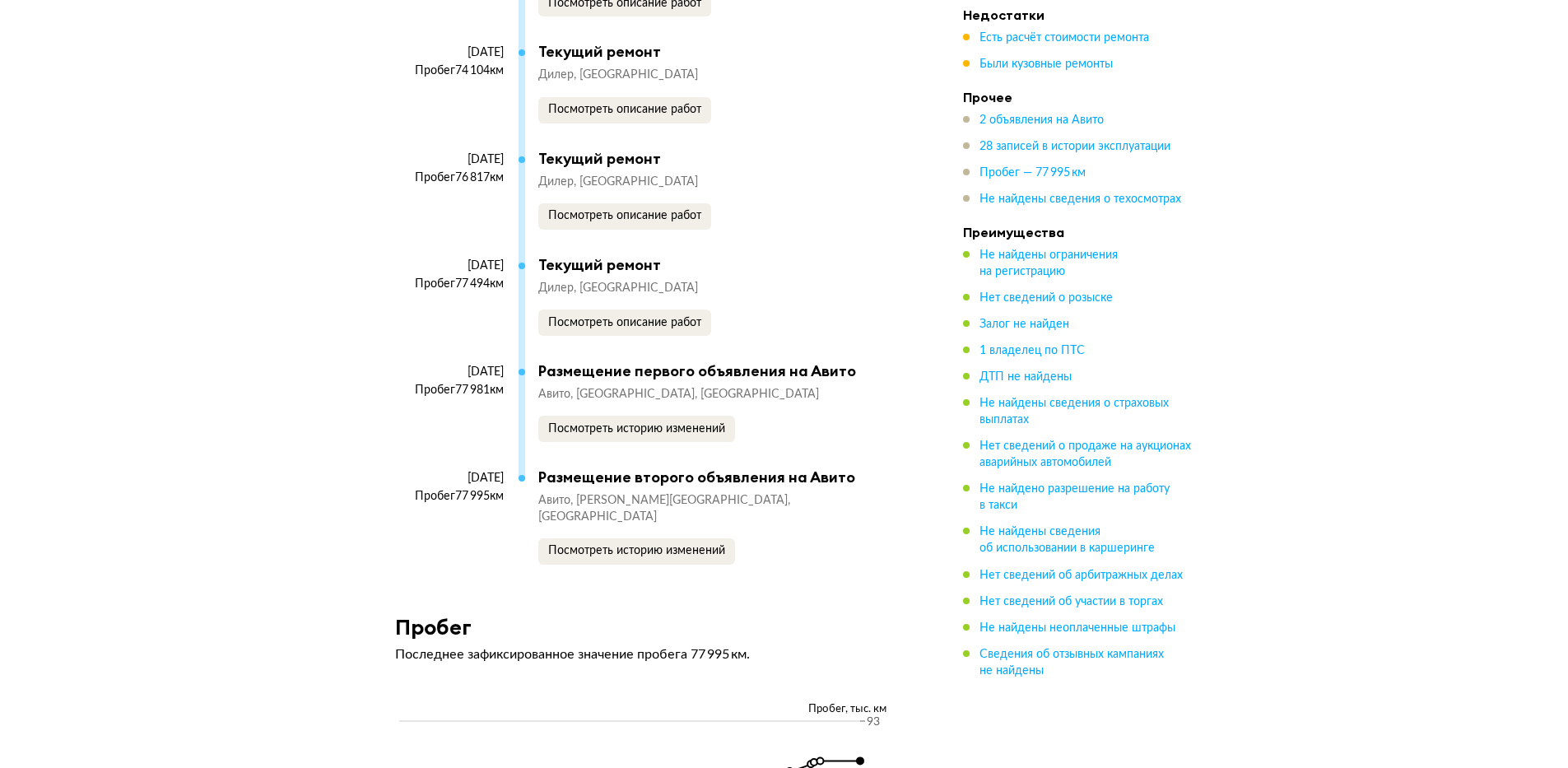
scroll to position [6720, 0]
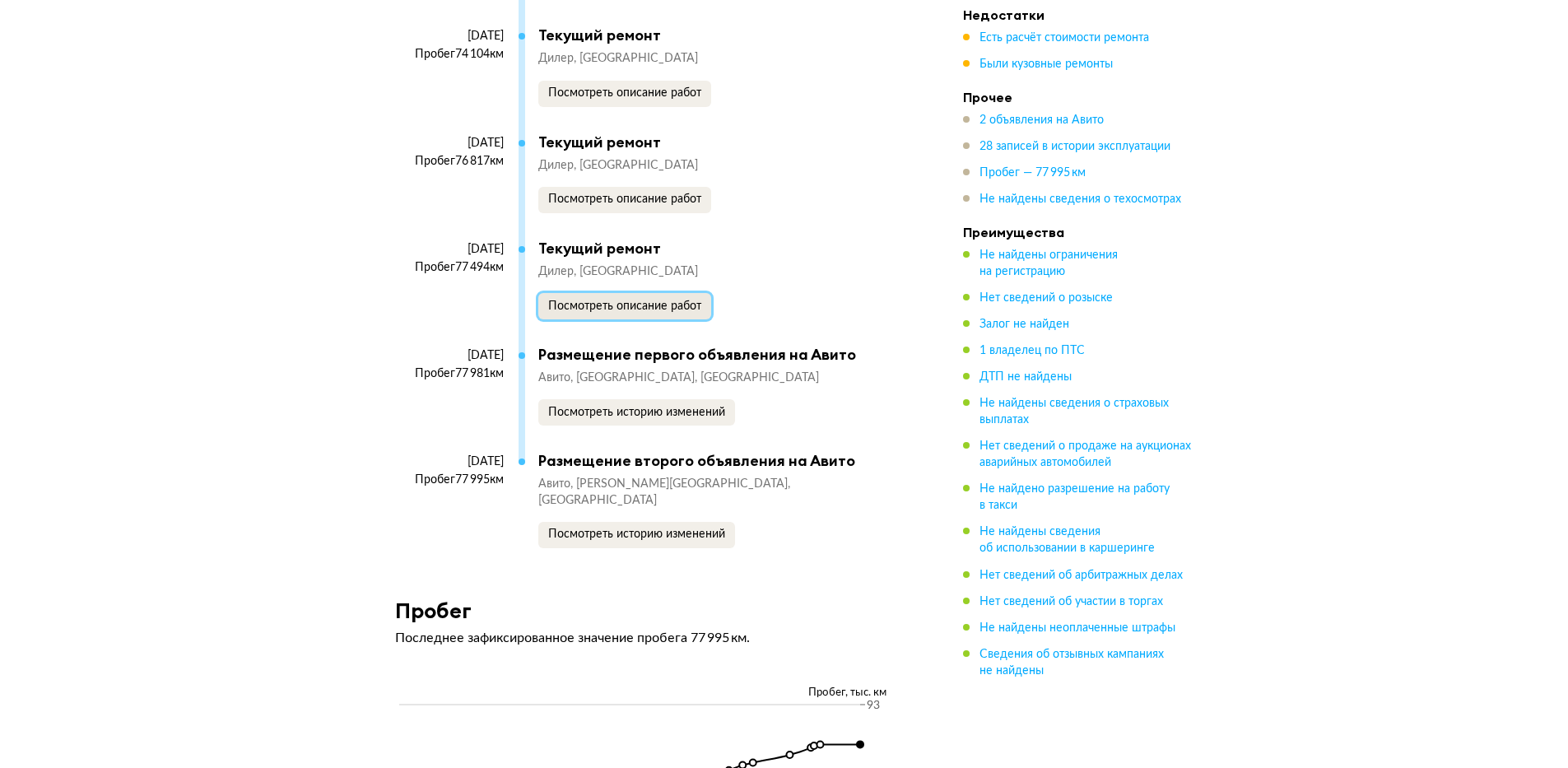
click at [604, 312] on span "Посмотреть описание работ" at bounding box center [625, 306] width 153 height 11
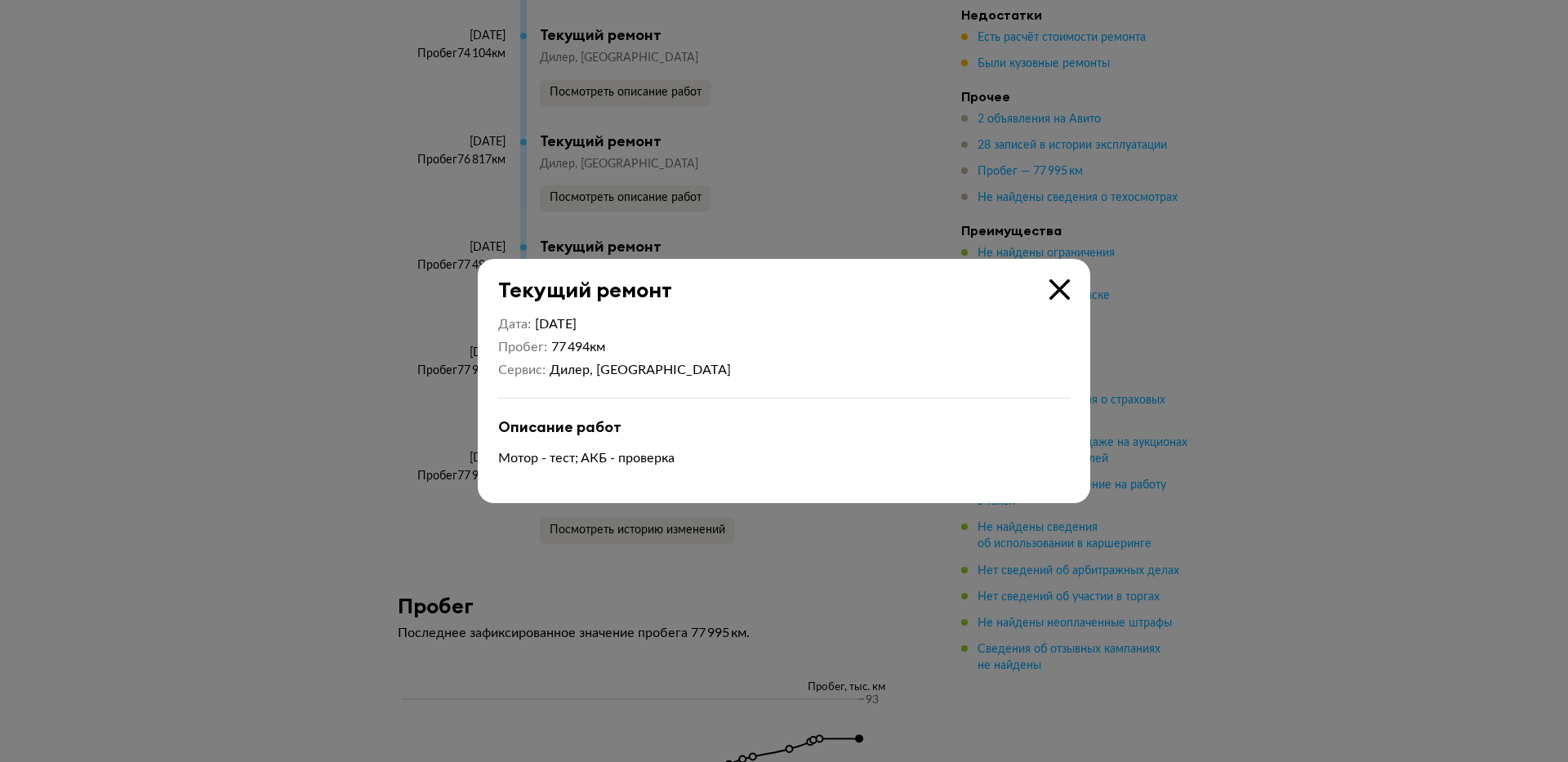
click at [1061, 285] on icon at bounding box center [1059, 289] width 20 height 20
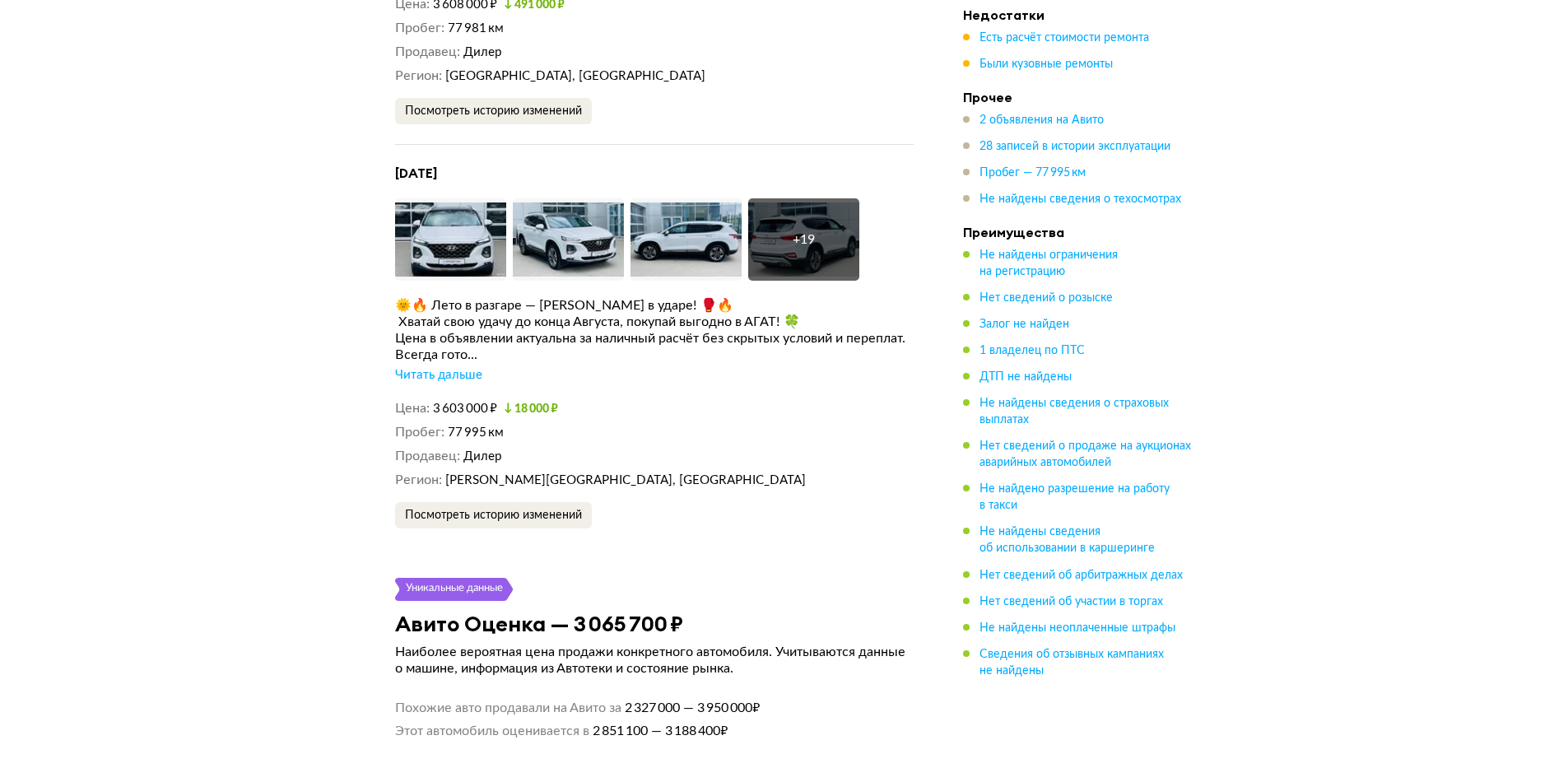
scroll to position [3162, 0]
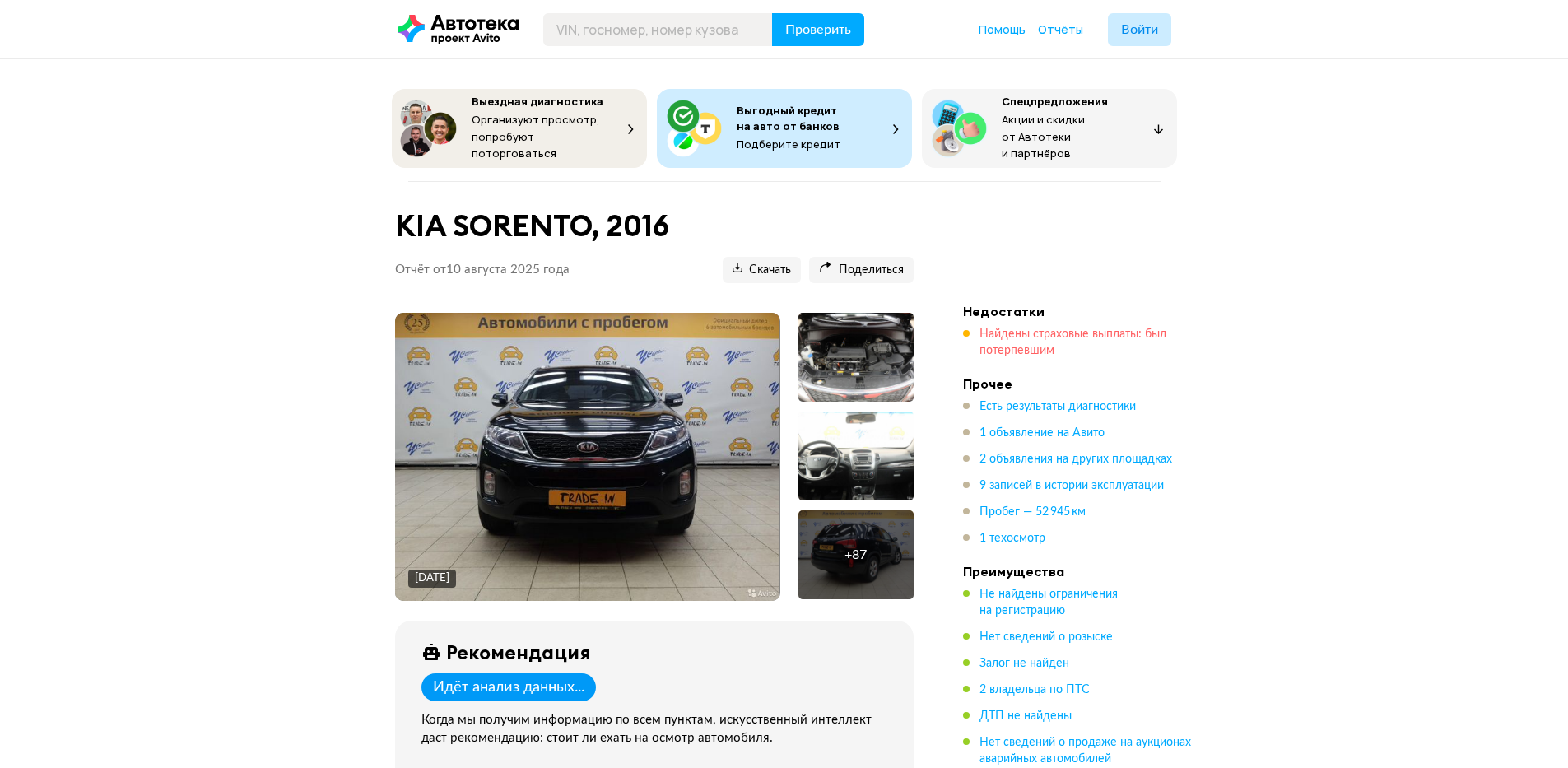
click at [1026, 330] on span "Найдены страховые выплаты: был потерпевшим" at bounding box center [1073, 343] width 187 height 28
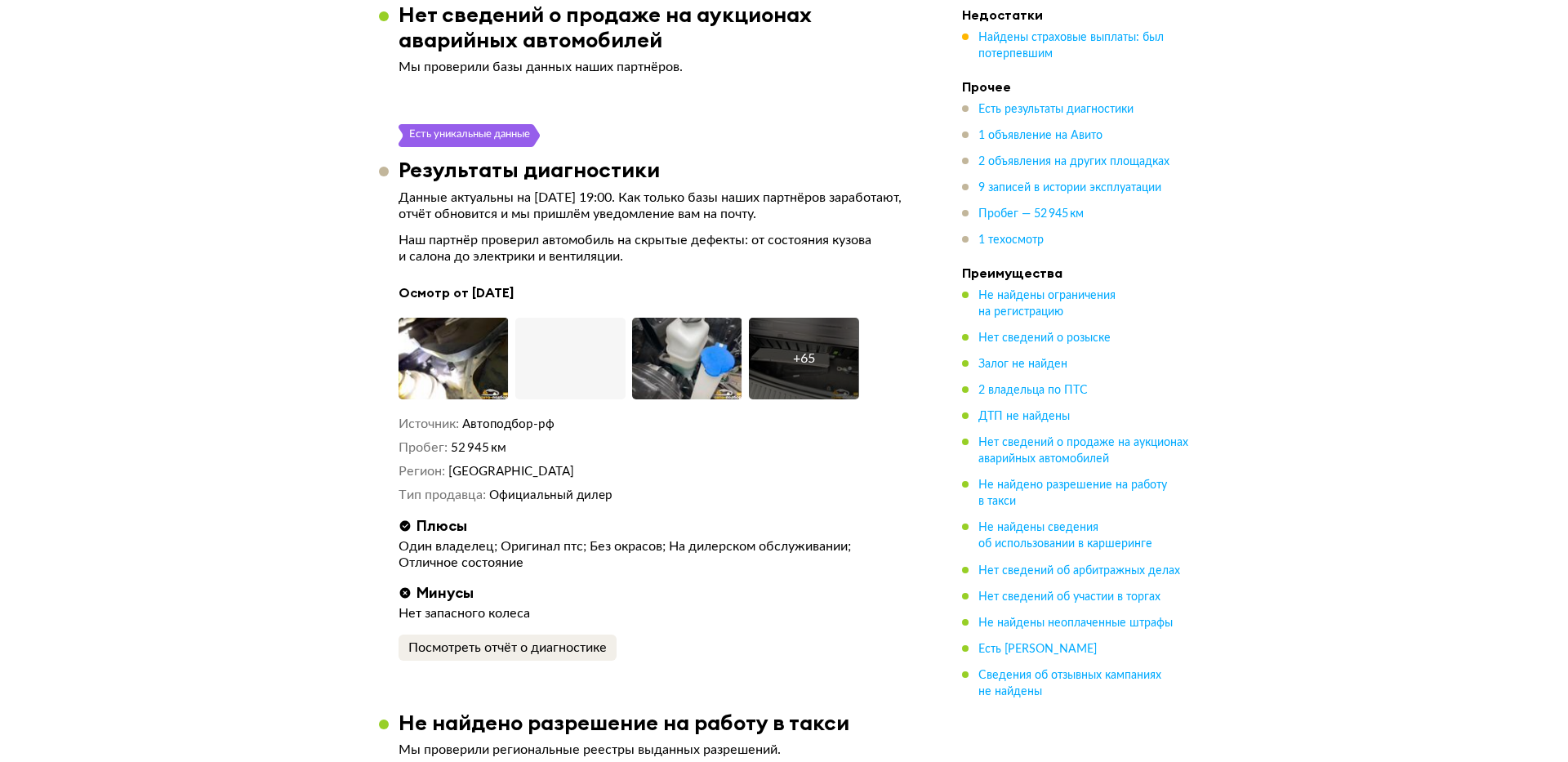
scroll to position [2186, 0]
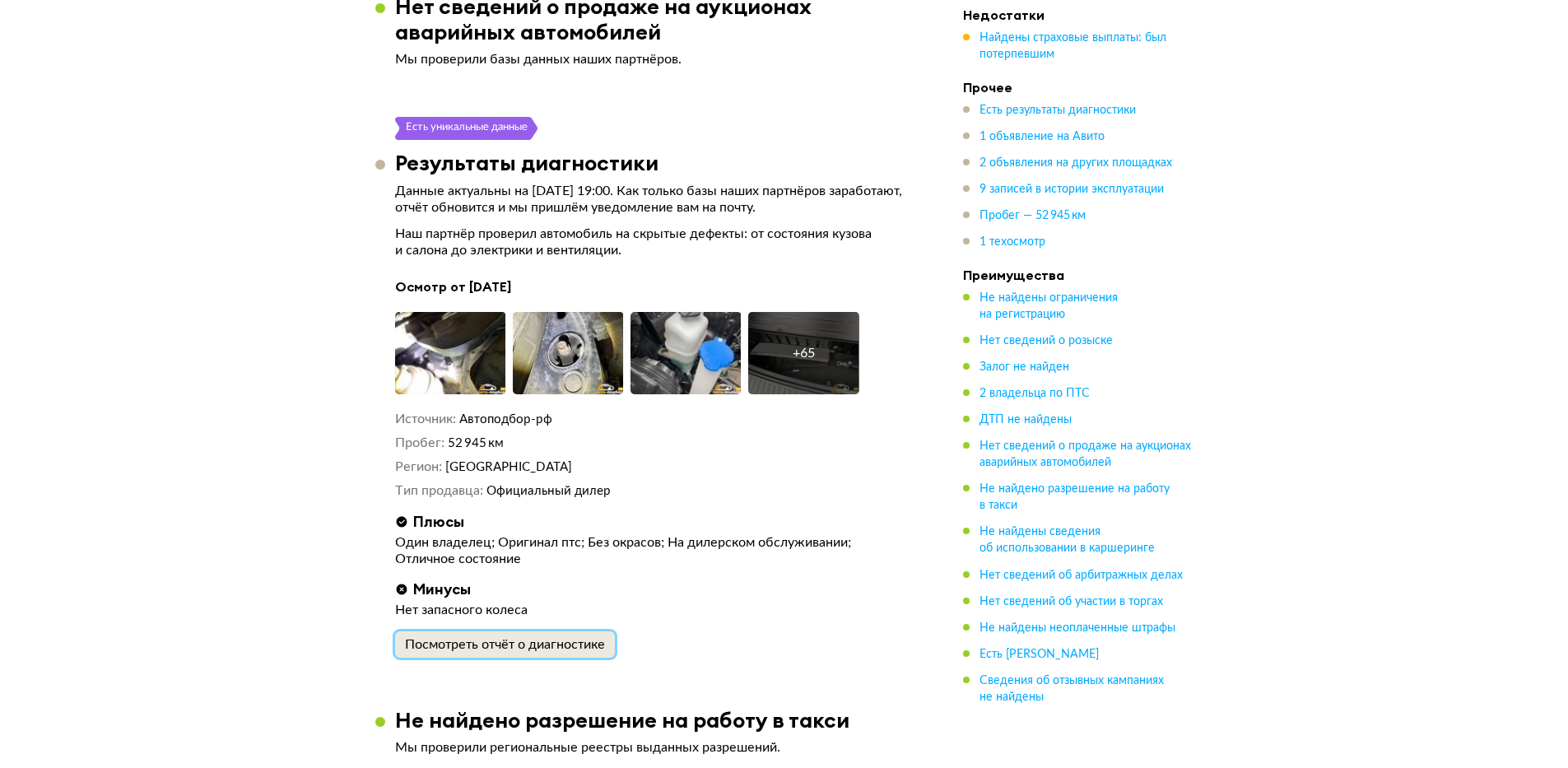
click at [533, 653] on div "Посмотреть отчёт о диагностике" at bounding box center [504, 644] width 200 height 17
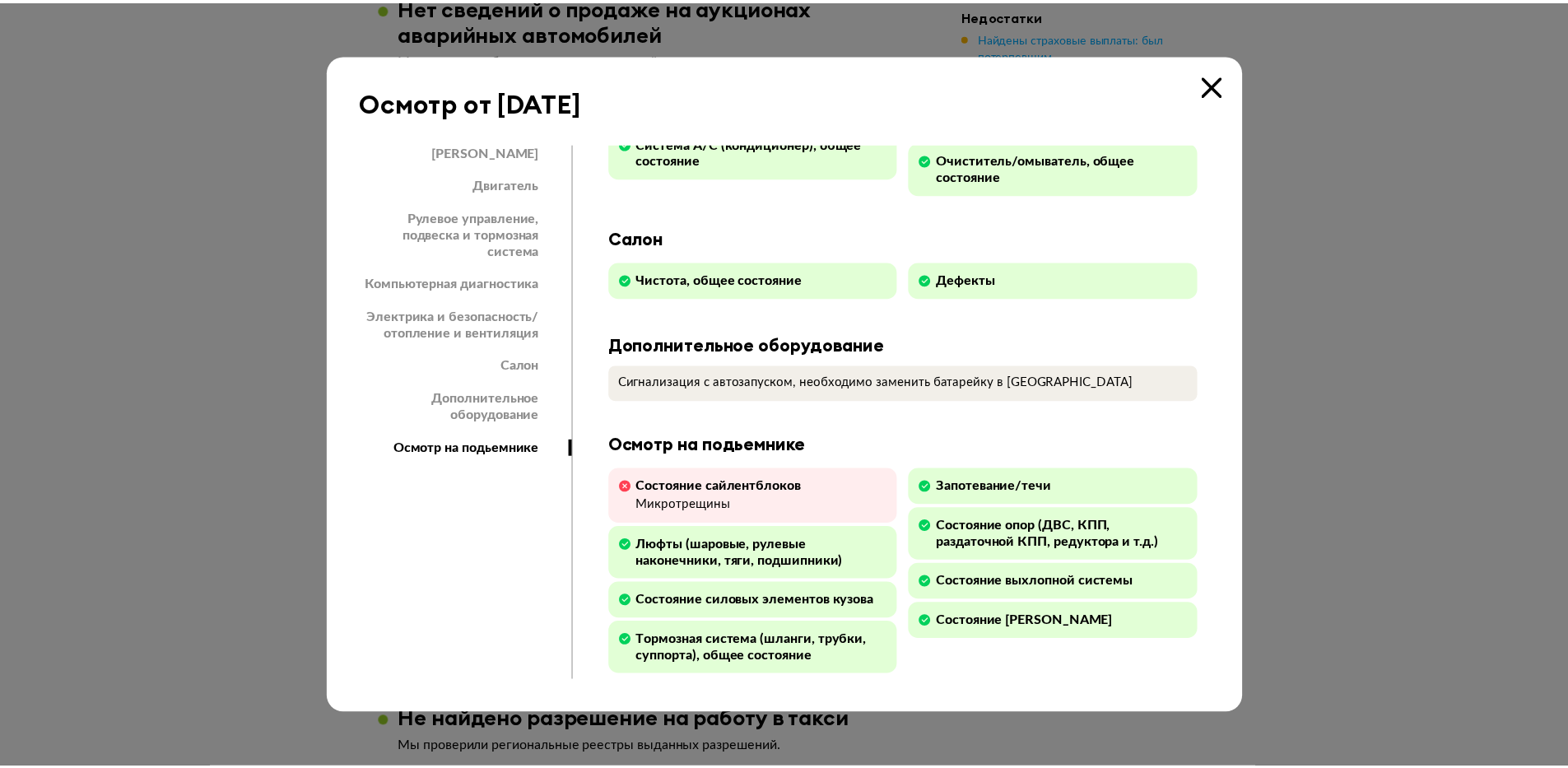
scroll to position [1900, 0]
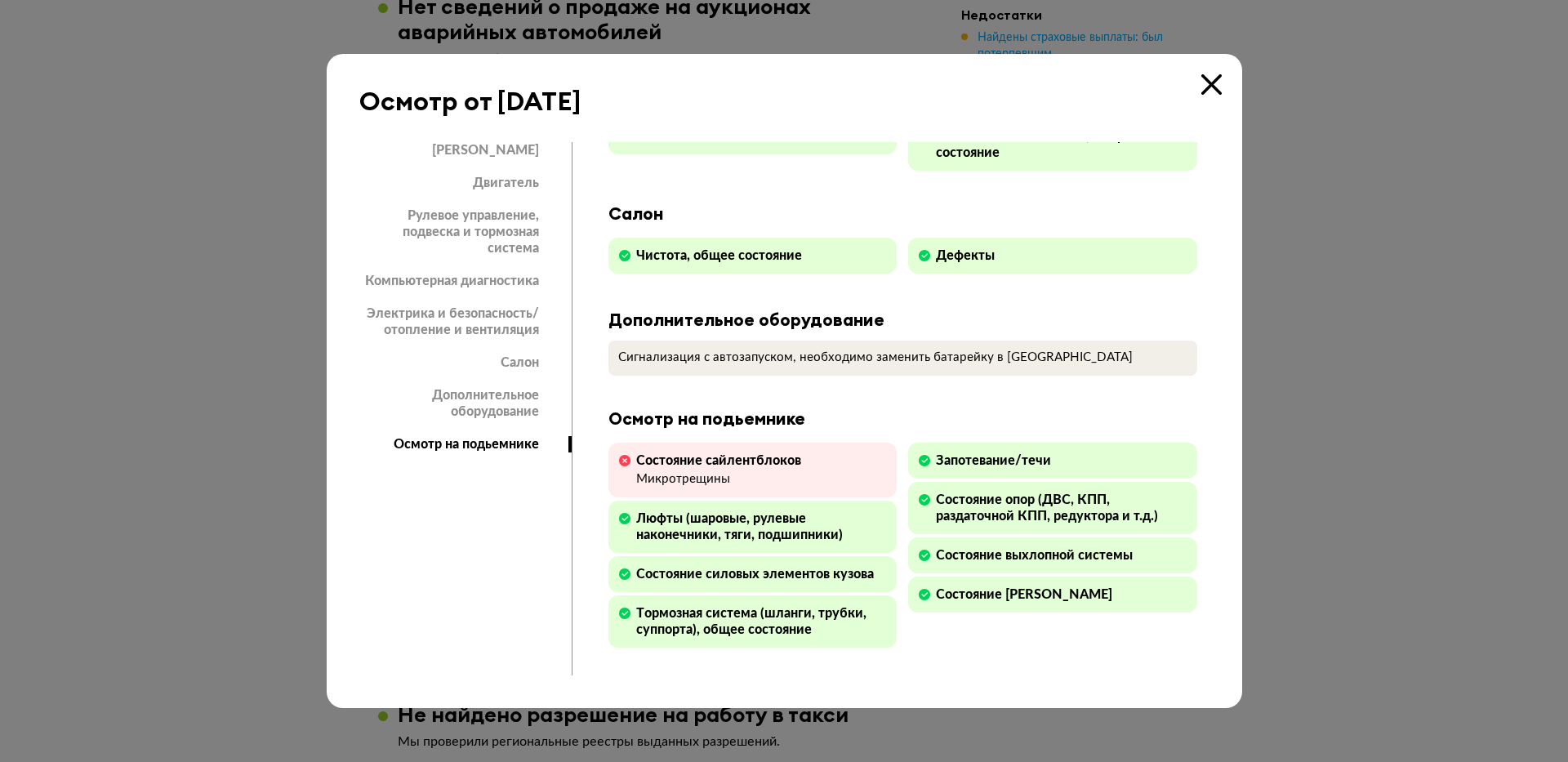
click at [1212, 89] on icon at bounding box center [1211, 84] width 20 height 20
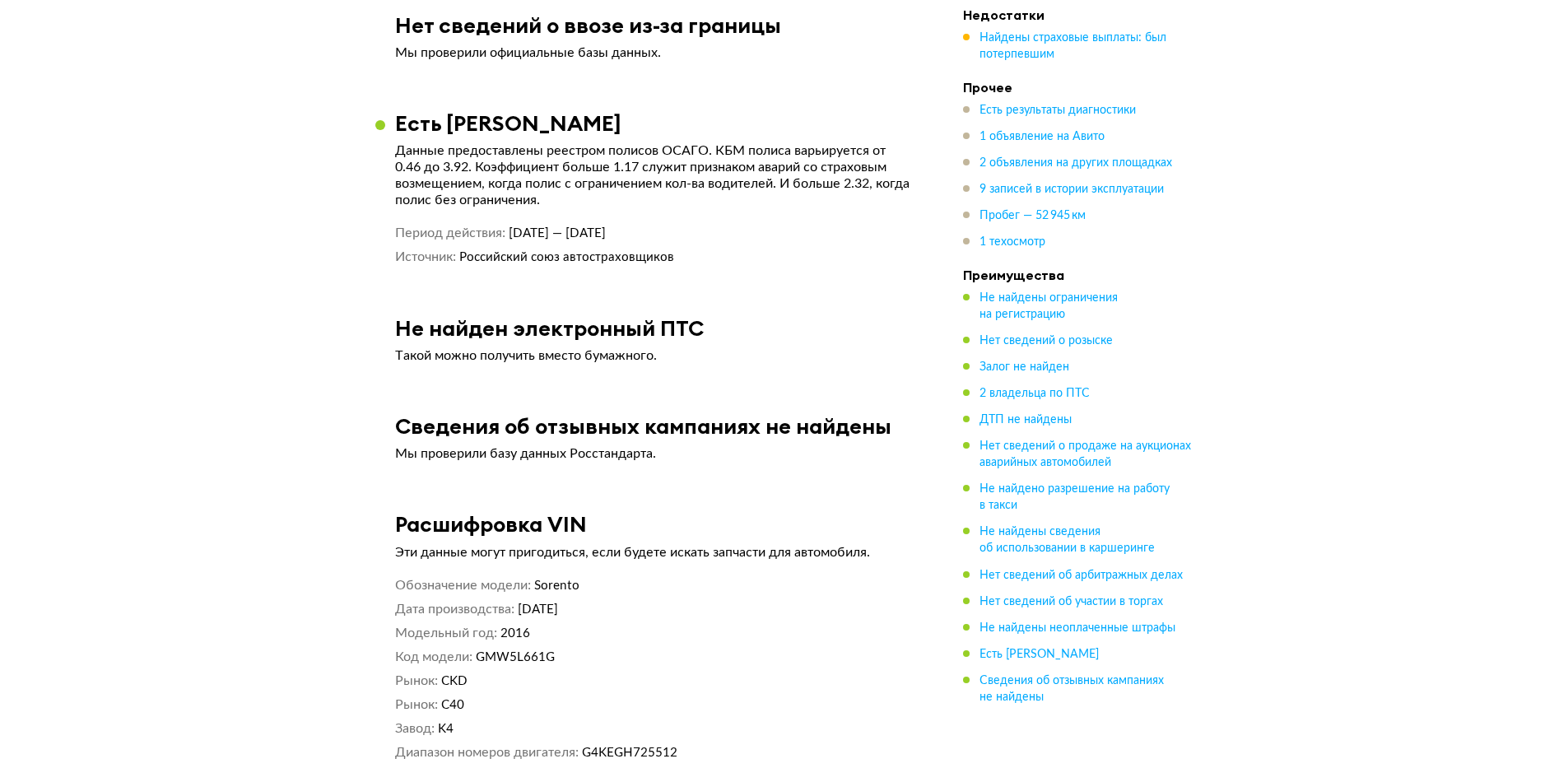
scroll to position [6254, 0]
